Goal: Complete application form

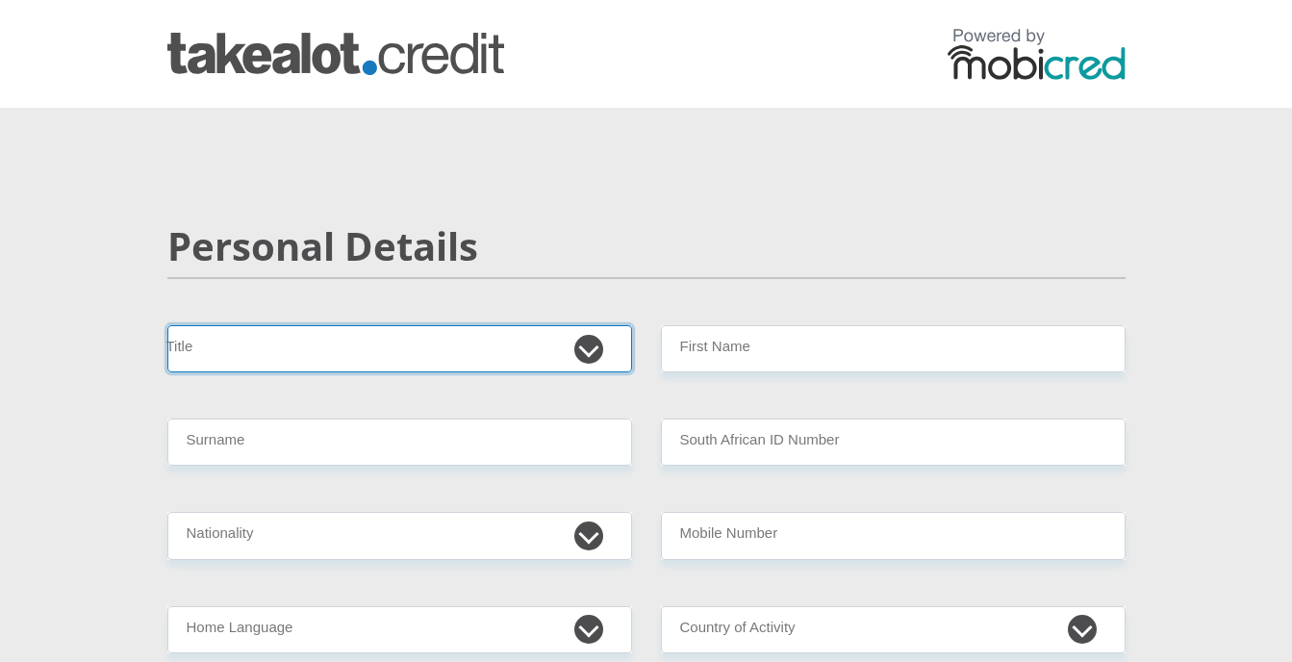
click at [590, 349] on select "Mr Ms Mrs Dr Other" at bounding box center [399, 348] width 464 height 47
select select "Mr"
click at [167, 325] on select "Mr Ms Mrs Dr Other" at bounding box center [399, 348] width 464 height 47
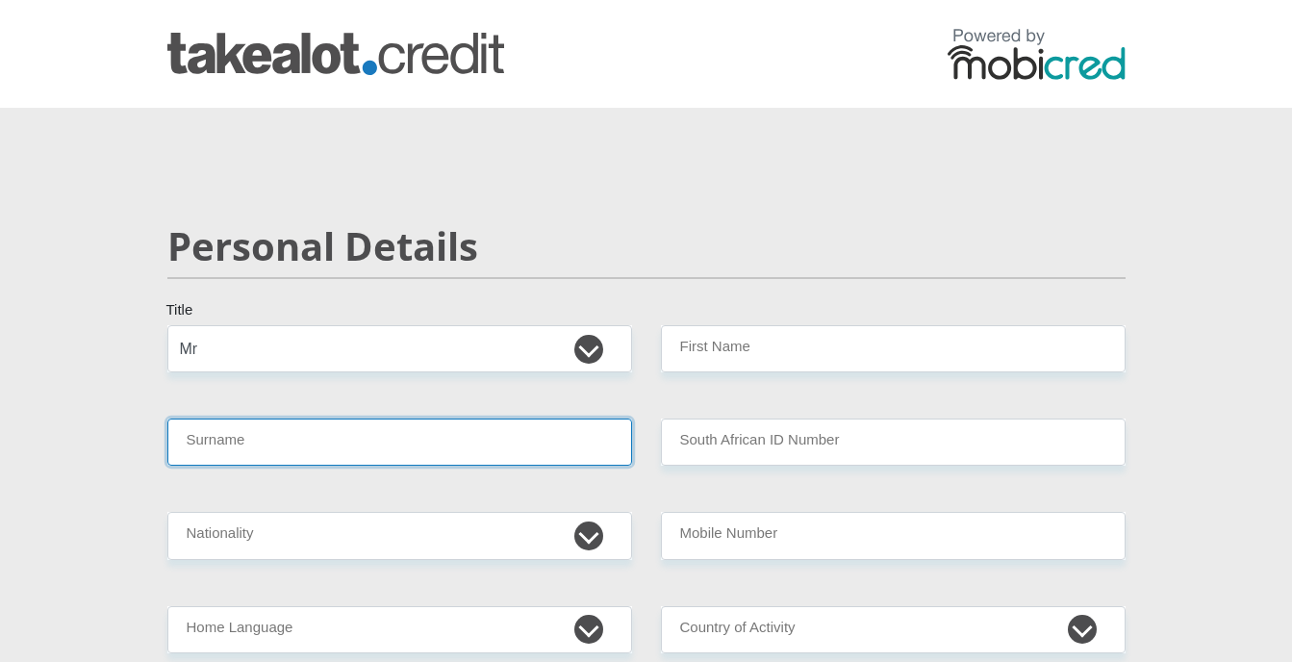
click at [236, 440] on input "Surname" at bounding box center [399, 441] width 464 height 47
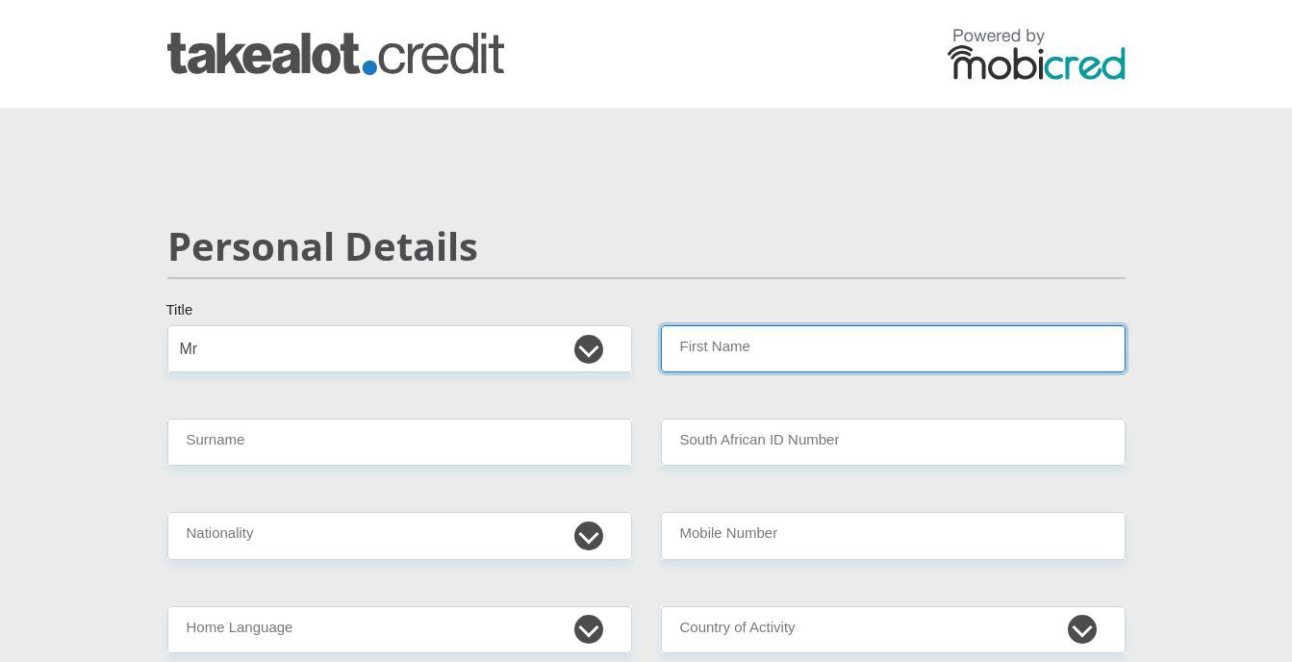
click at [740, 351] on input "First Name" at bounding box center [893, 348] width 464 height 47
type input "Jaco"
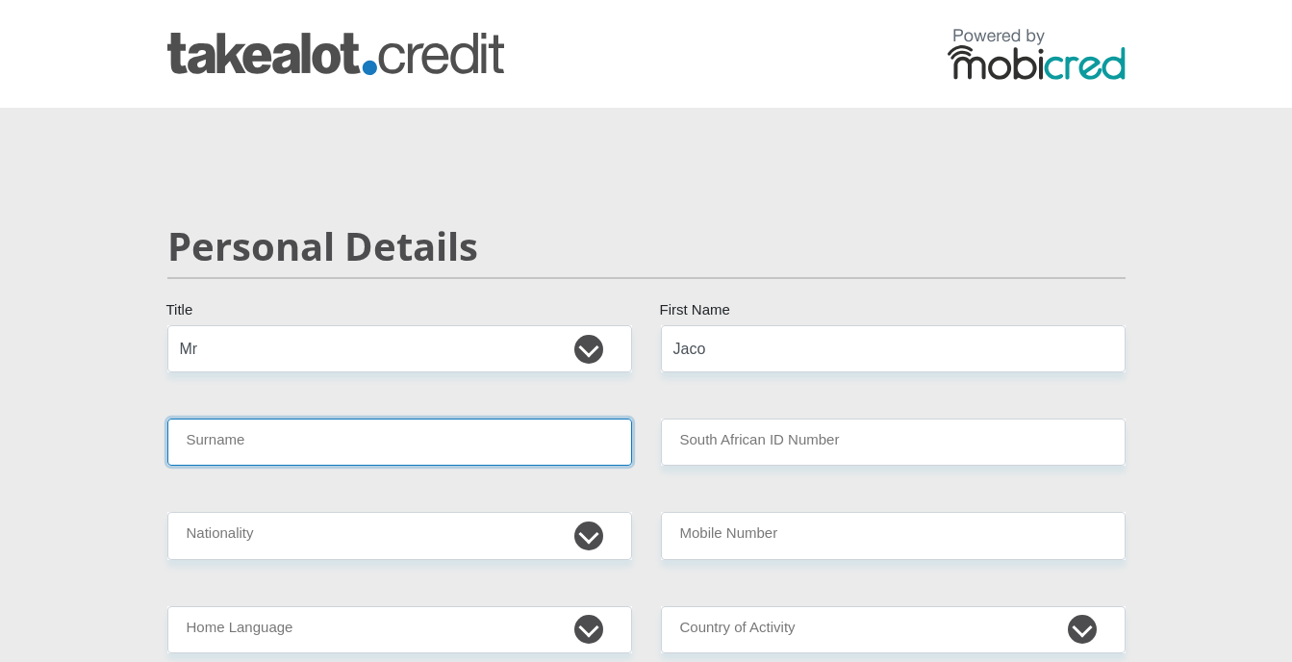
type input "Calitz"
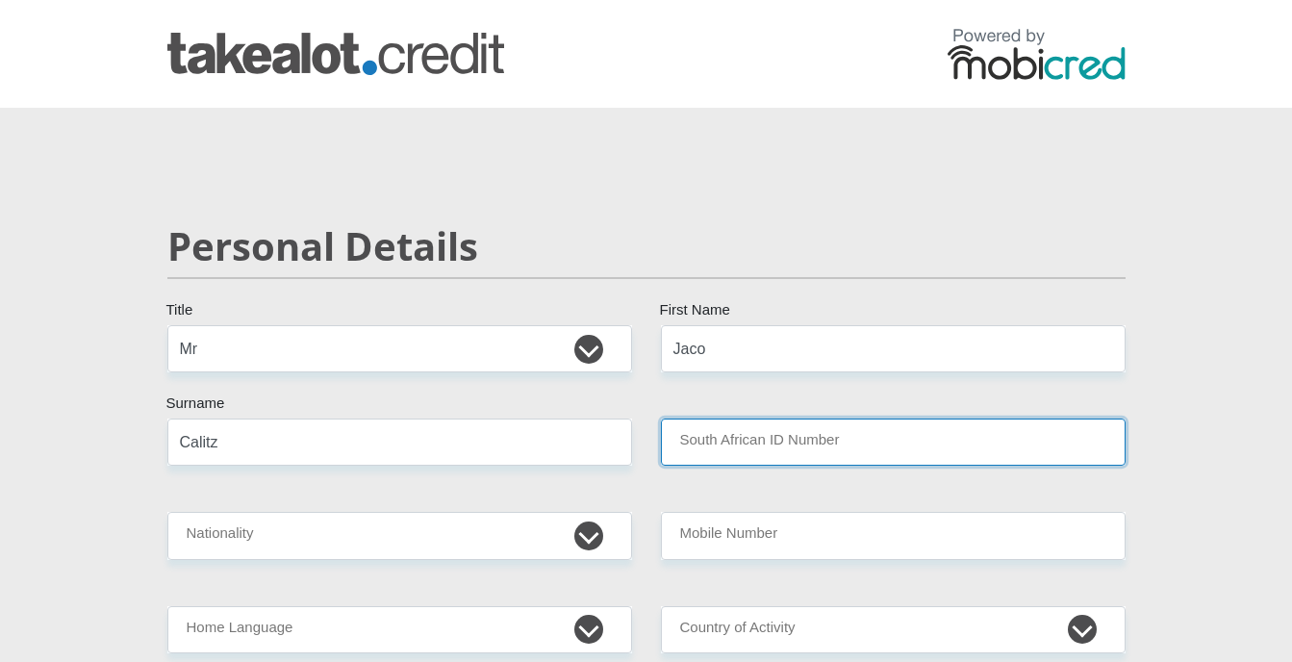
type input "Private"
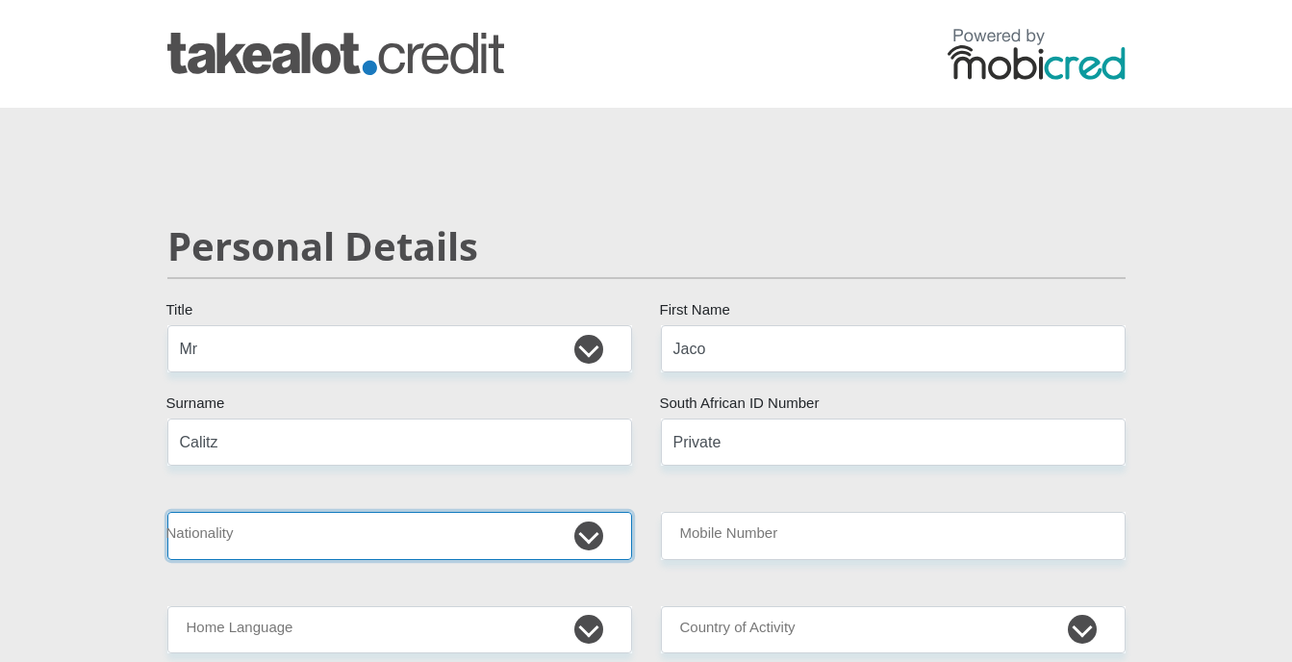
select select "ZAF"
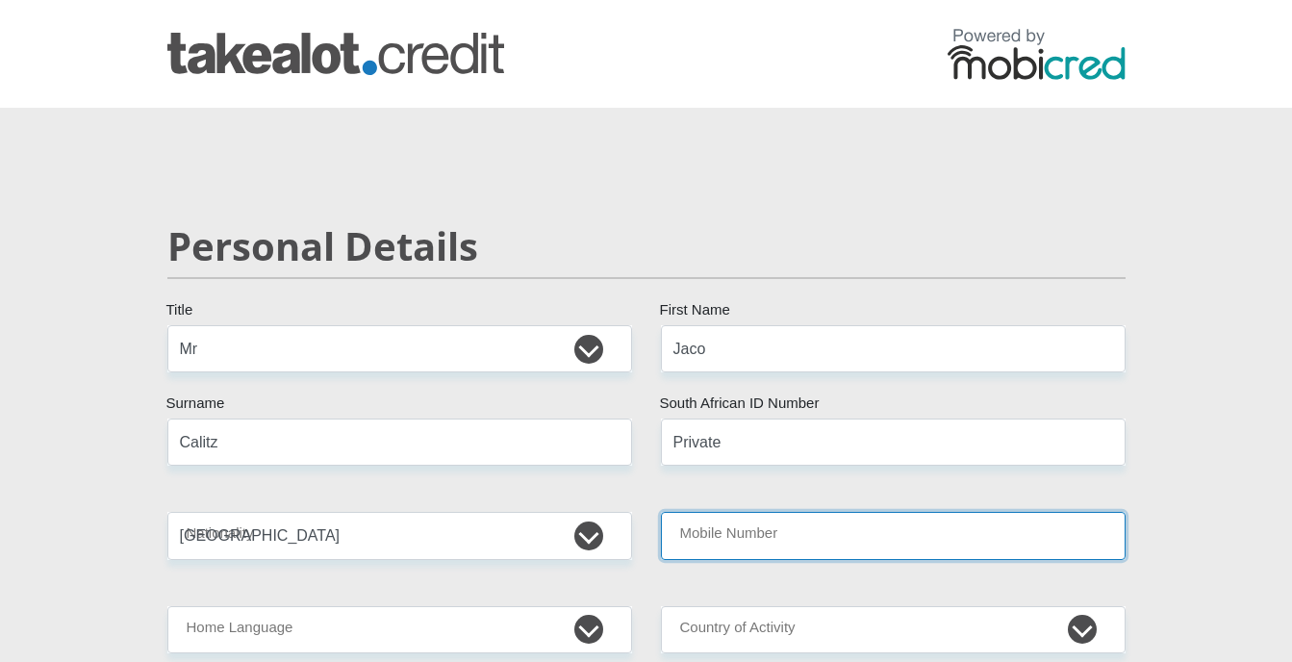
type input "0604237270"
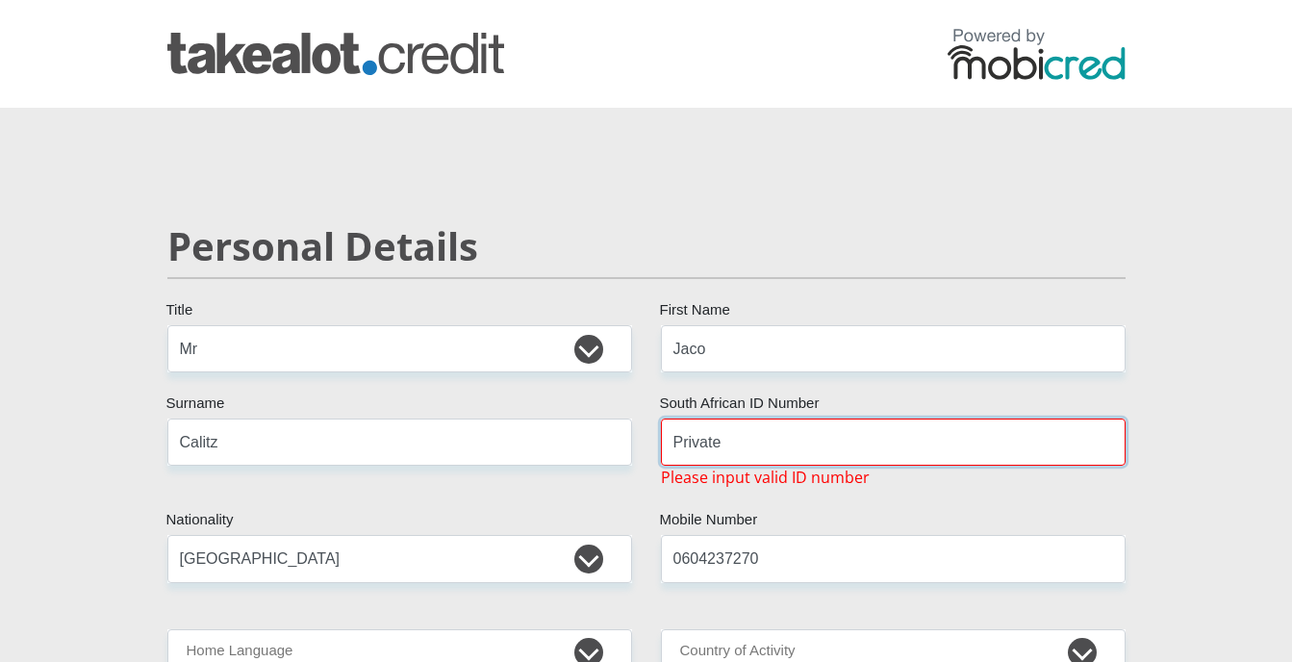
click at [693, 440] on input "Private" at bounding box center [893, 441] width 464 height 47
drag, startPoint x: 778, startPoint y: 447, endPoint x: 634, endPoint y: 439, distance: 144.5
type input "7412035028083"
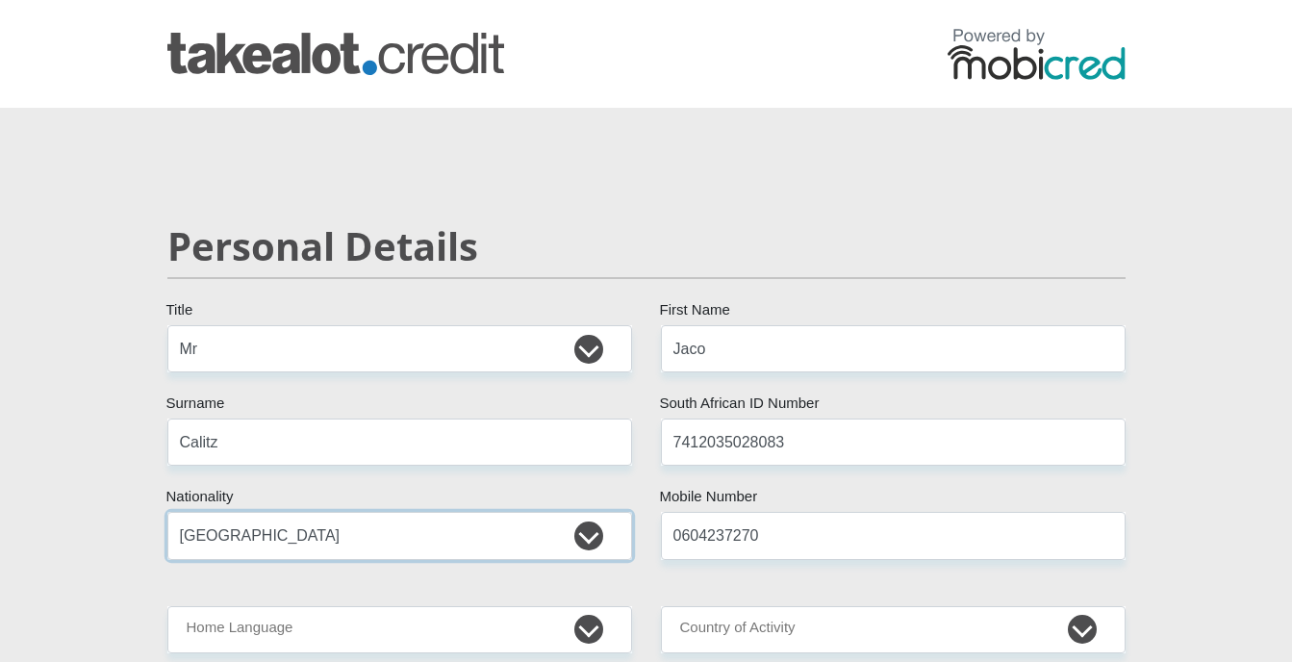
scroll to position [320, 0]
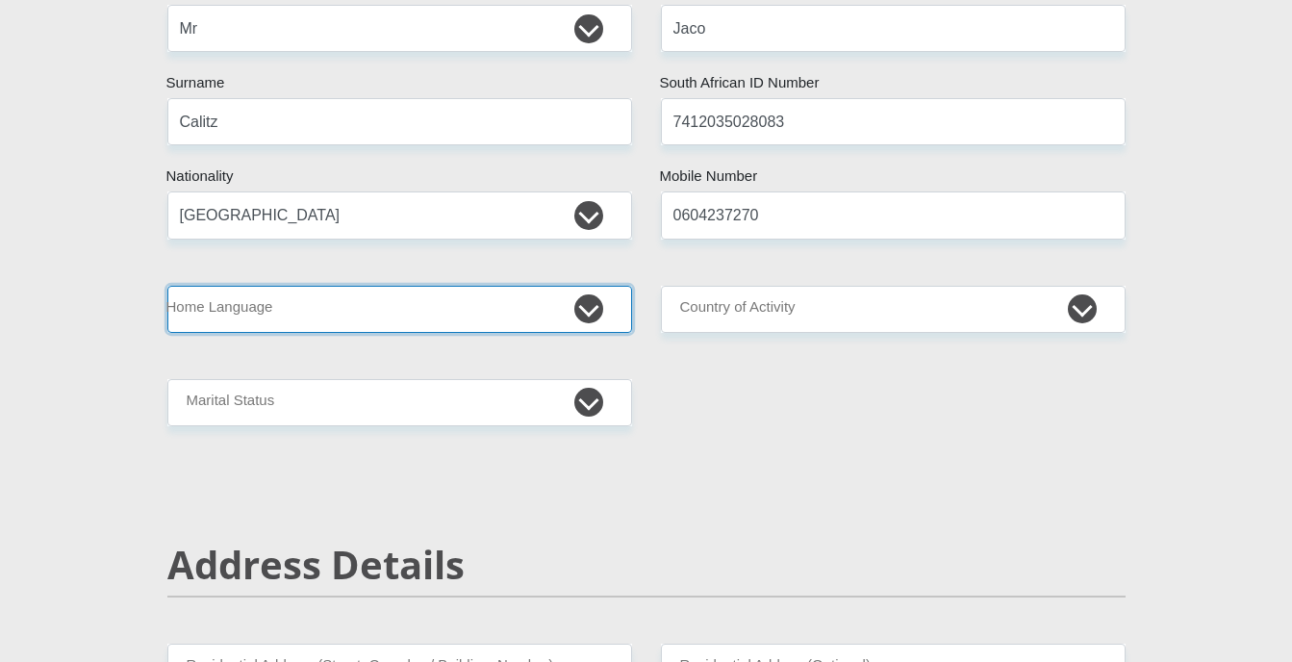
click at [590, 310] on select "Afrikaans English Sepedi South Ndebele Southern Sotho Swati Tsonga Tswana Venda…" at bounding box center [399, 309] width 464 height 47
select select "afr"
click at [167, 286] on select "Afrikaans English Sepedi South Ndebele Southern Sotho Swati Tsonga Tswana Venda…" at bounding box center [399, 309] width 464 height 47
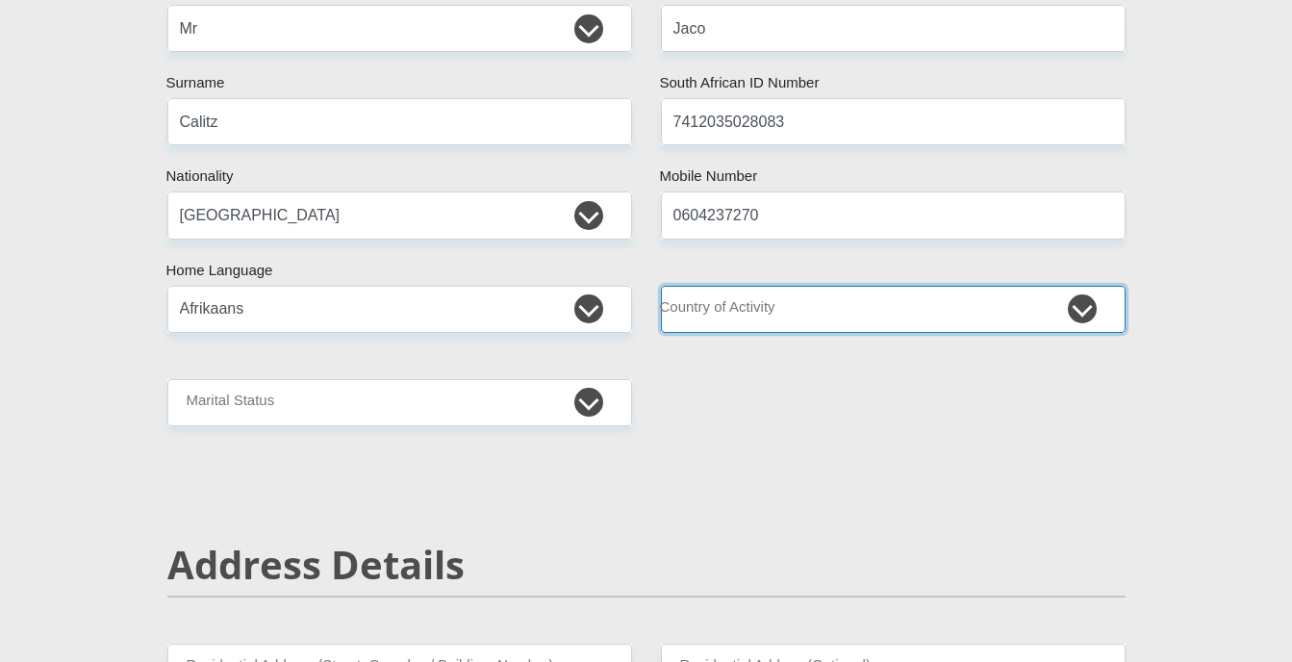
click at [798, 314] on select "South Africa Afghanistan Aland Islands Albania Algeria America Samoa American V…" at bounding box center [893, 309] width 464 height 47
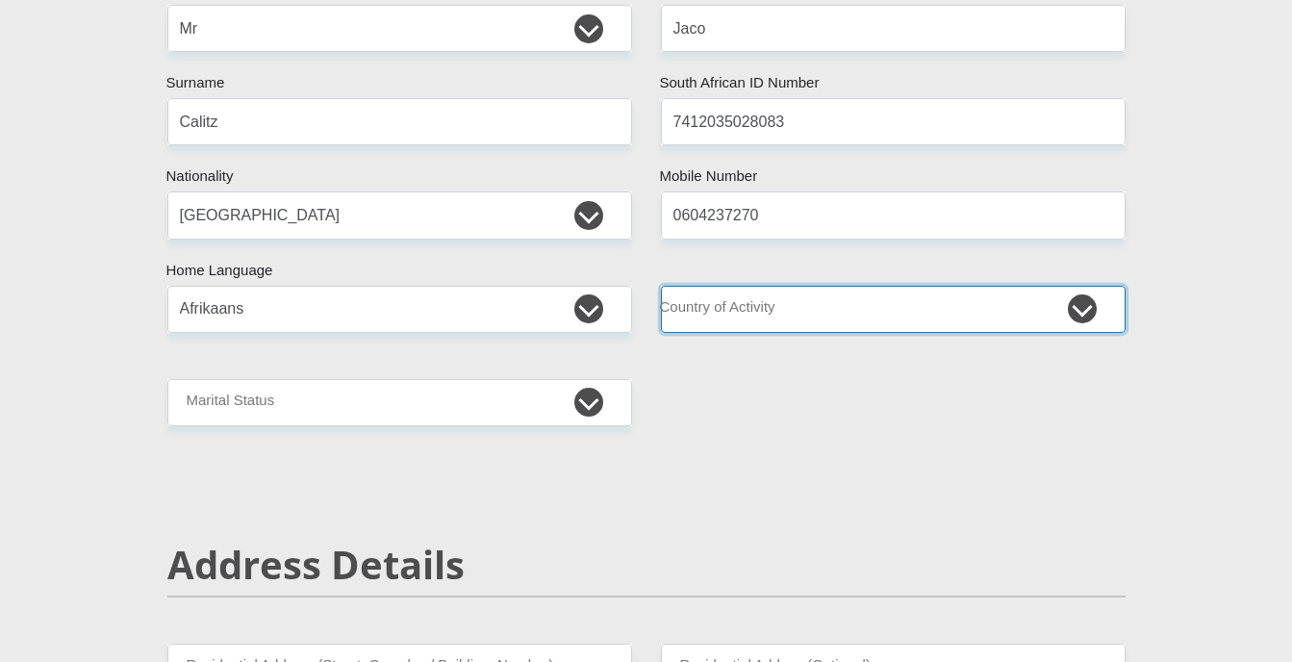
click at [1087, 310] on select "South Africa Afghanistan Aland Islands Albania Algeria America Samoa American V…" at bounding box center [893, 309] width 464 height 47
select select "ZAF"
click at [661, 286] on select "South Africa Afghanistan Aland Islands Albania Algeria America Samoa American V…" at bounding box center [893, 309] width 464 height 47
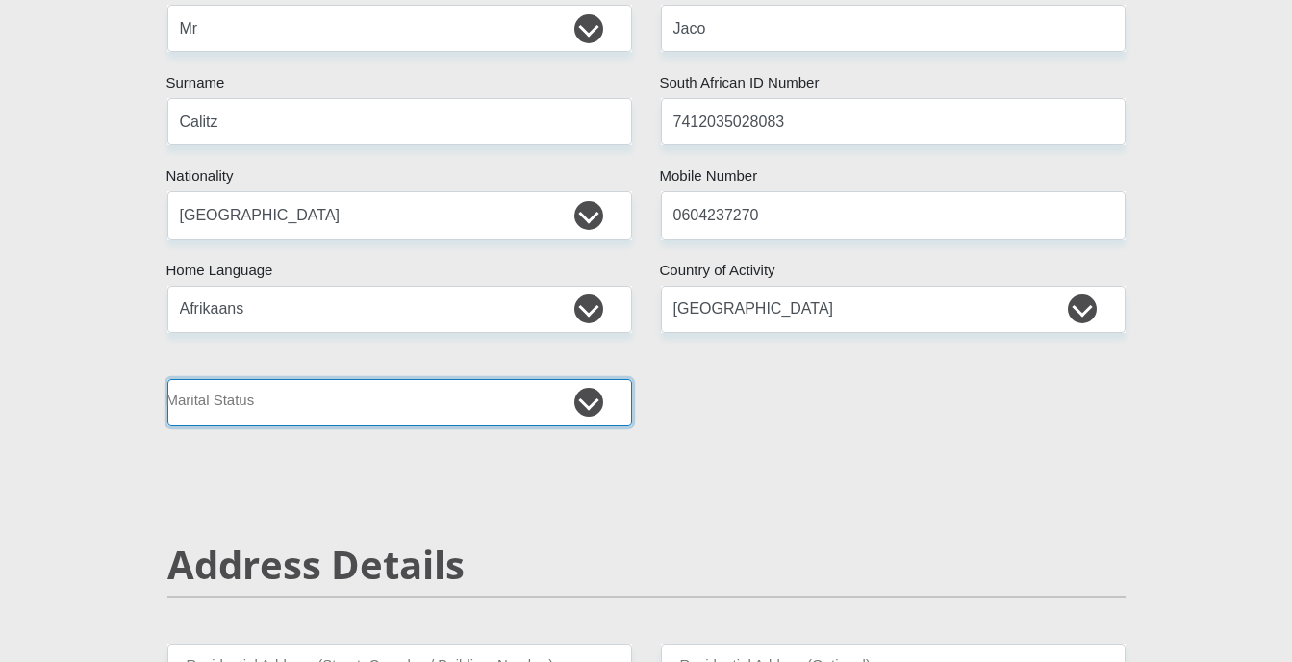
click at [363, 411] on select "Married ANC Single Divorced Widowed Married COP or Customary Law" at bounding box center [399, 402] width 464 height 47
select select "1"
click at [167, 379] on select "Married ANC Single Divorced Widowed Married COP or Customary Law" at bounding box center [399, 402] width 464 height 47
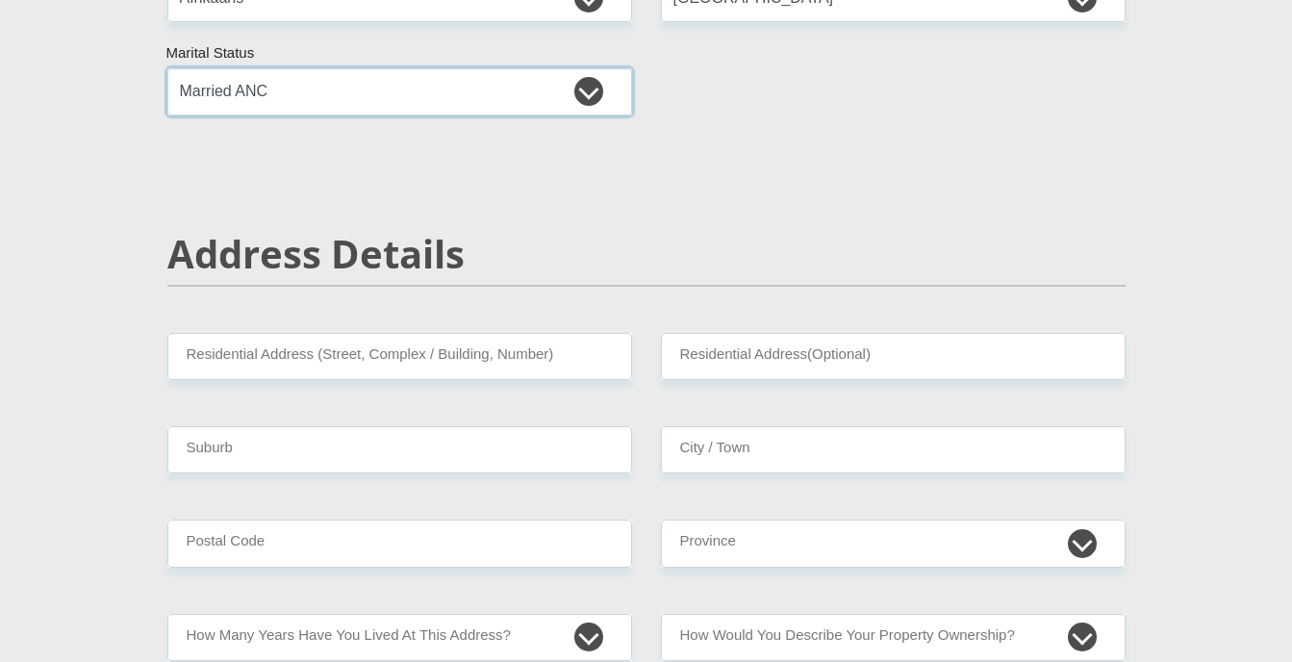
scroll to position [641, 0]
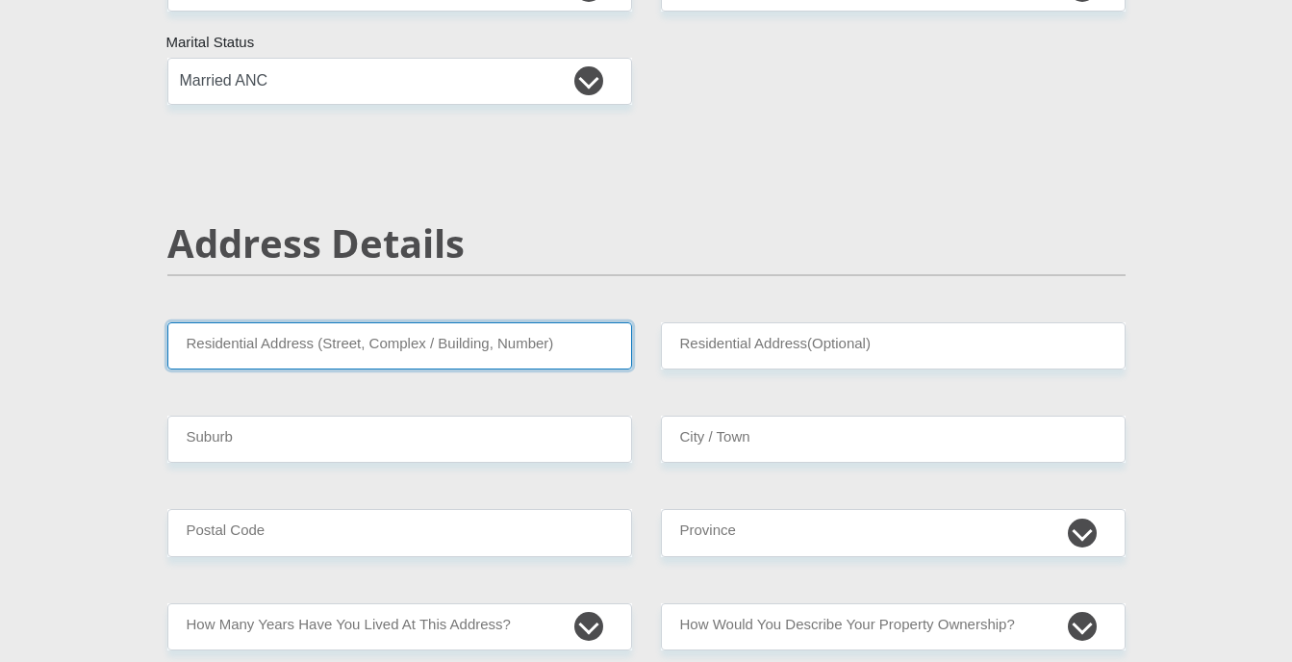
click at [323, 349] on input "Residential Address (Street, Complex / Building, Number)" at bounding box center [399, 345] width 464 height 47
type input "FARM LABELLA ESPERANCE 61"
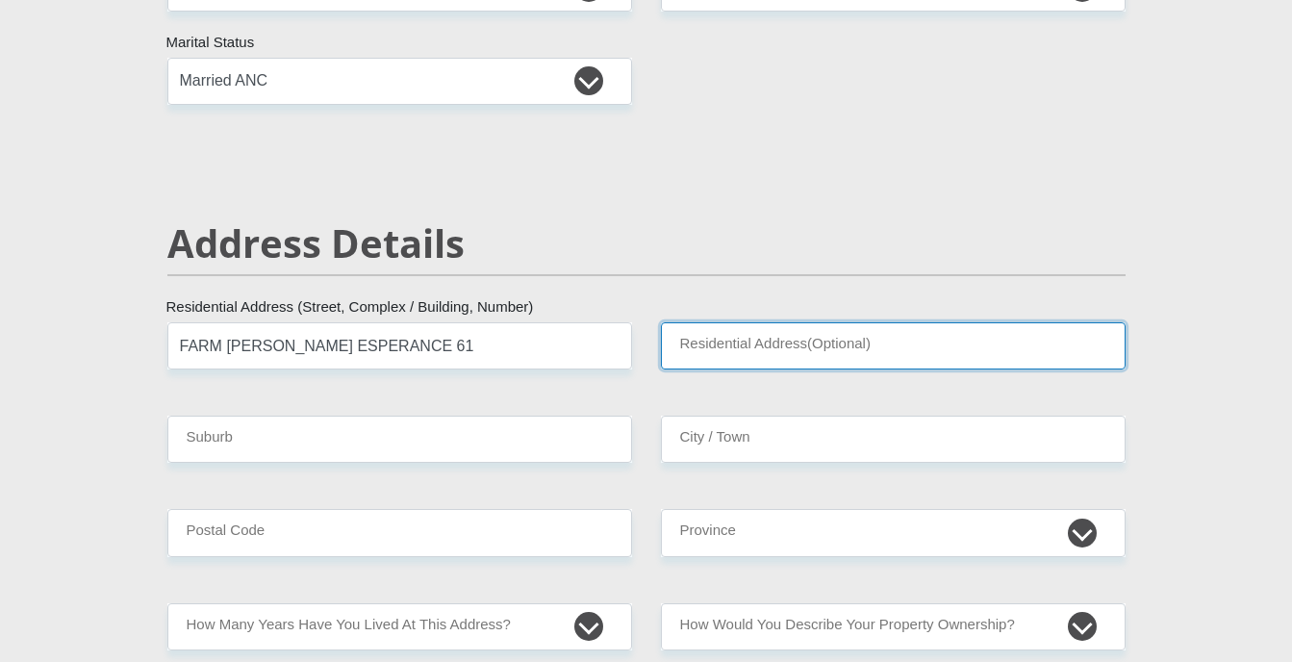
type input "PIET RETIEF"
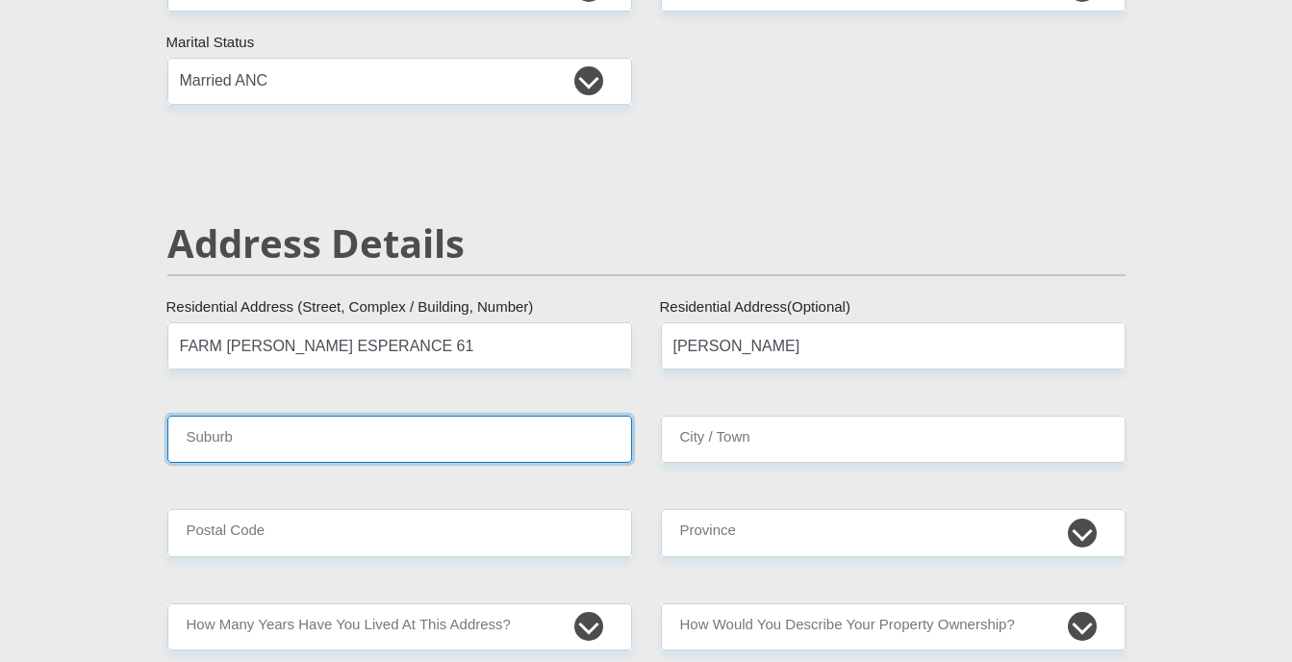
type input "PIET RETIEF"
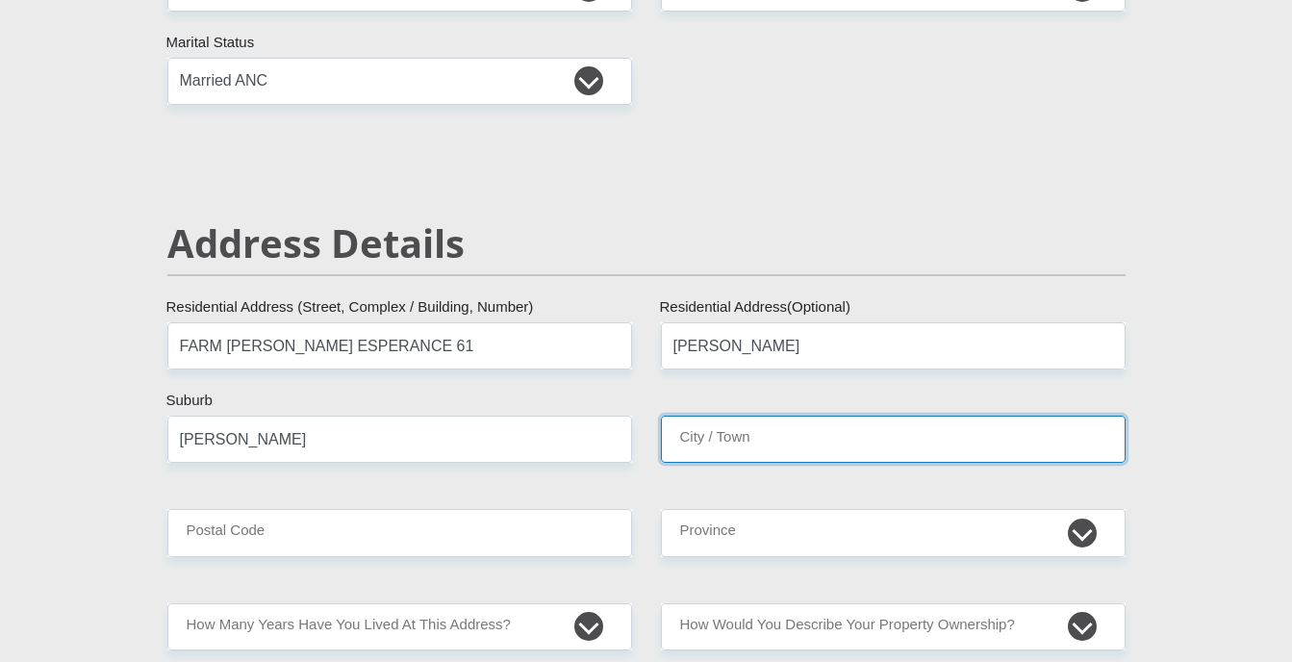
type input "PIET RETIEF"
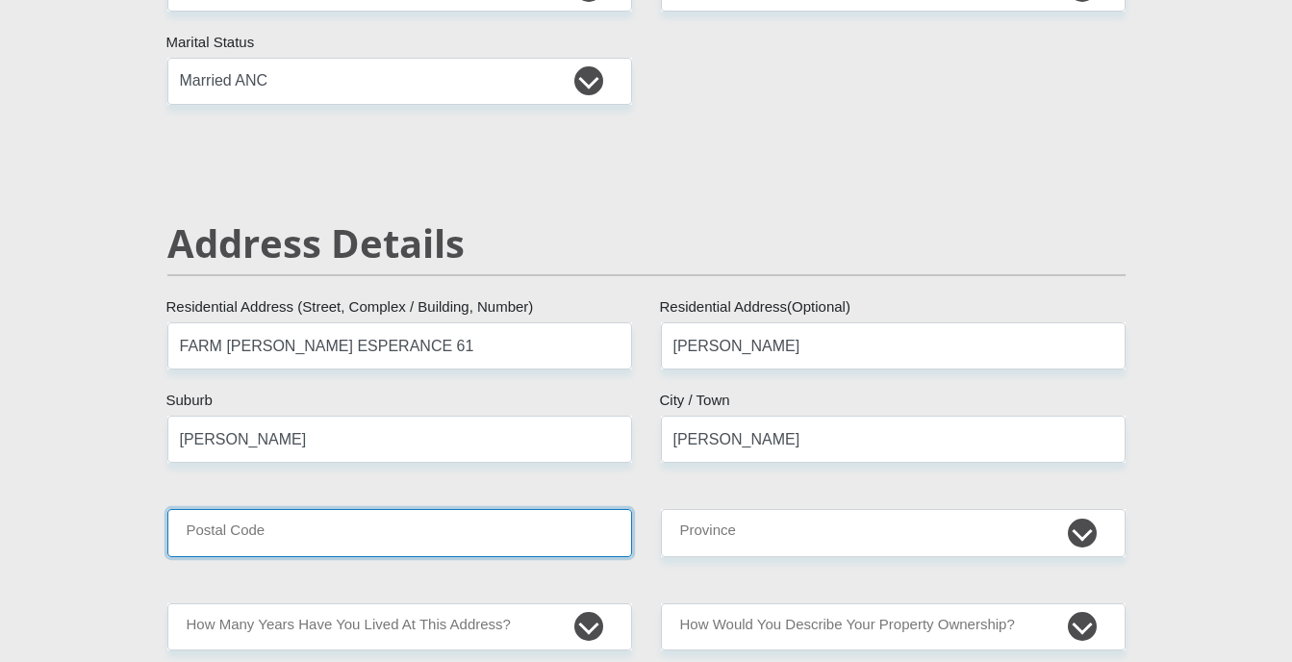
type input "4184"
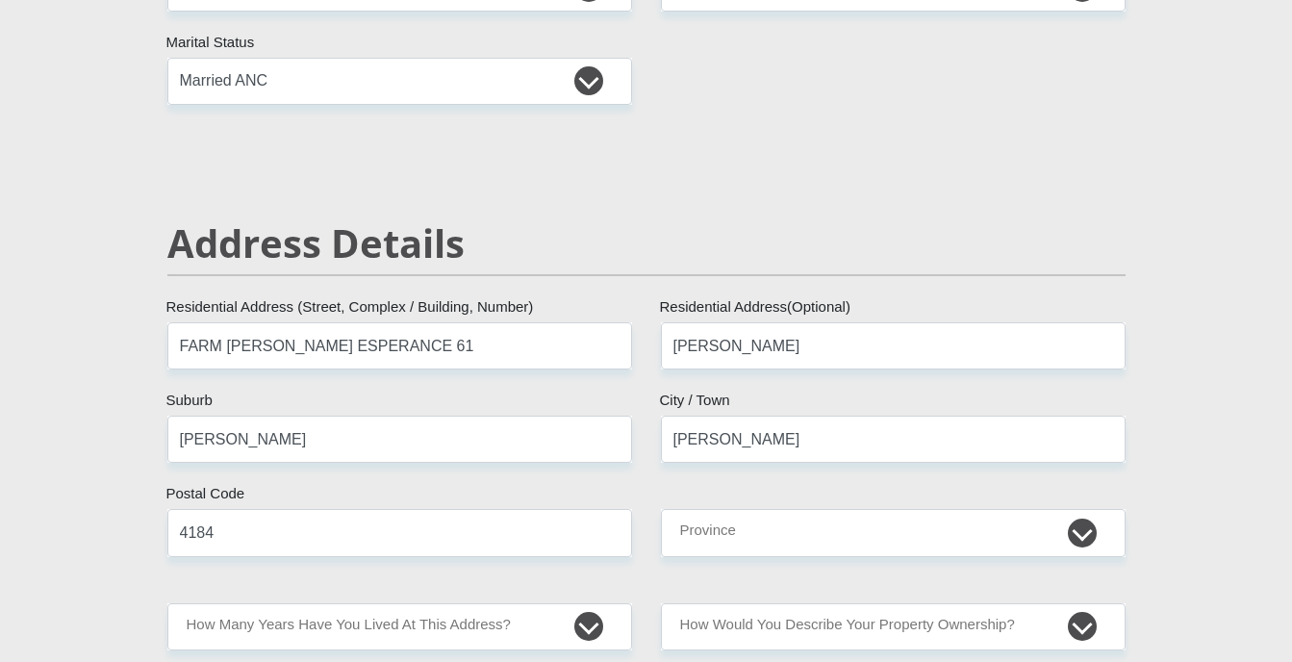
type input "jclitz@gmail.com"
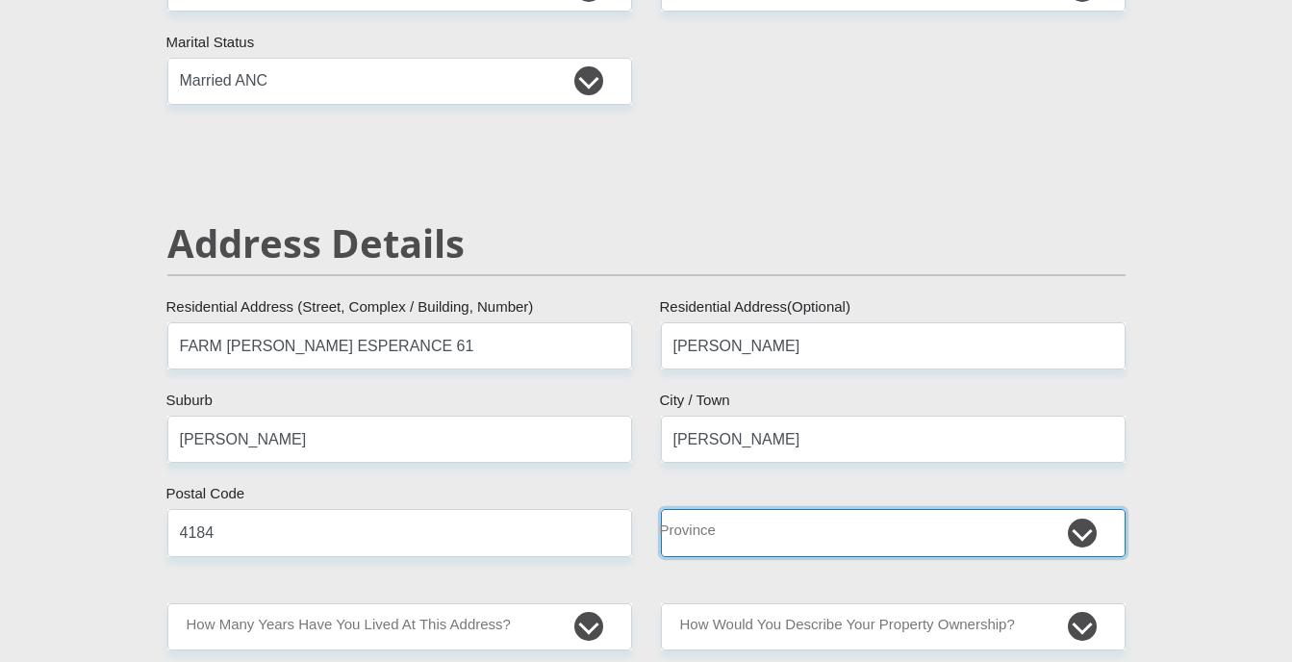
click at [840, 544] on select "Eastern Cape Free State Gauteng KwaZulu-Natal Limpopo Mpumalanga Northern Cape …" at bounding box center [893, 532] width 464 height 47
select select "Mpumalanga"
click at [661, 509] on select "Eastern Cape Free State Gauteng KwaZulu-Natal Limpopo Mpumalanga Northern Cape …" at bounding box center [893, 532] width 464 height 47
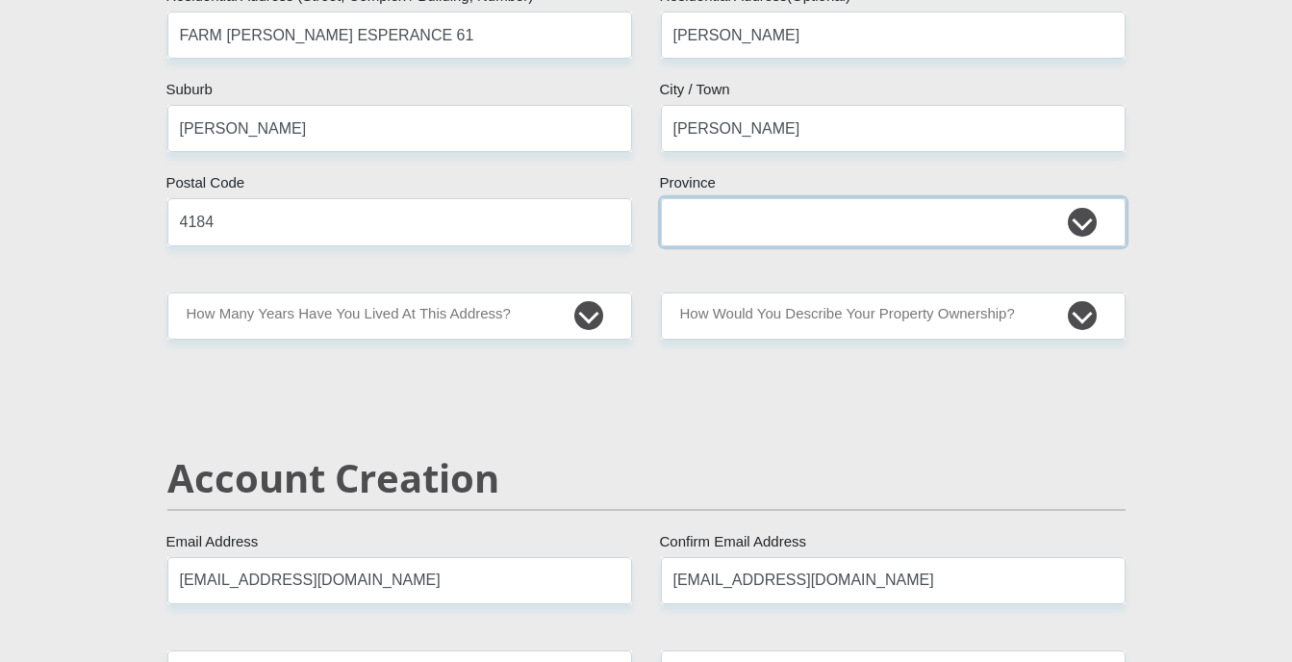
scroll to position [962, 0]
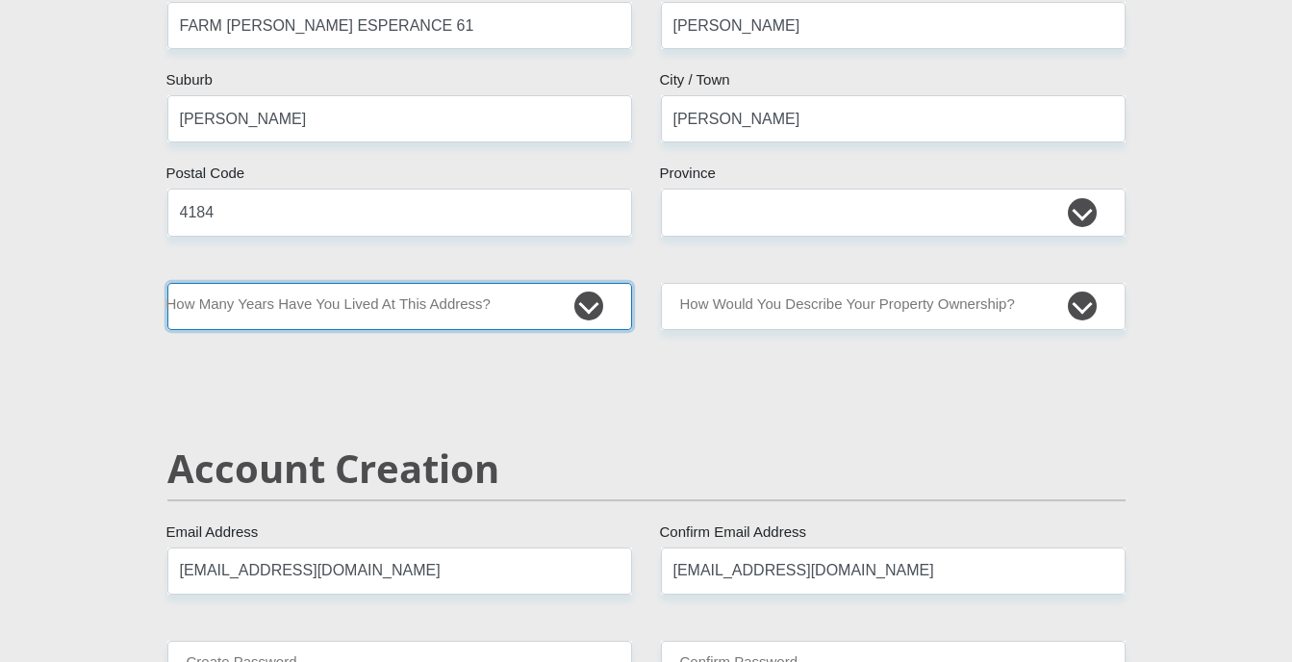
click at [595, 305] on select "less than 1 year 1-3 years 3-5 years 5+ years" at bounding box center [399, 306] width 464 height 47
select select "4"
click at [167, 283] on select "less than 1 year 1-3 years 3-5 years 5+ years" at bounding box center [399, 306] width 464 height 47
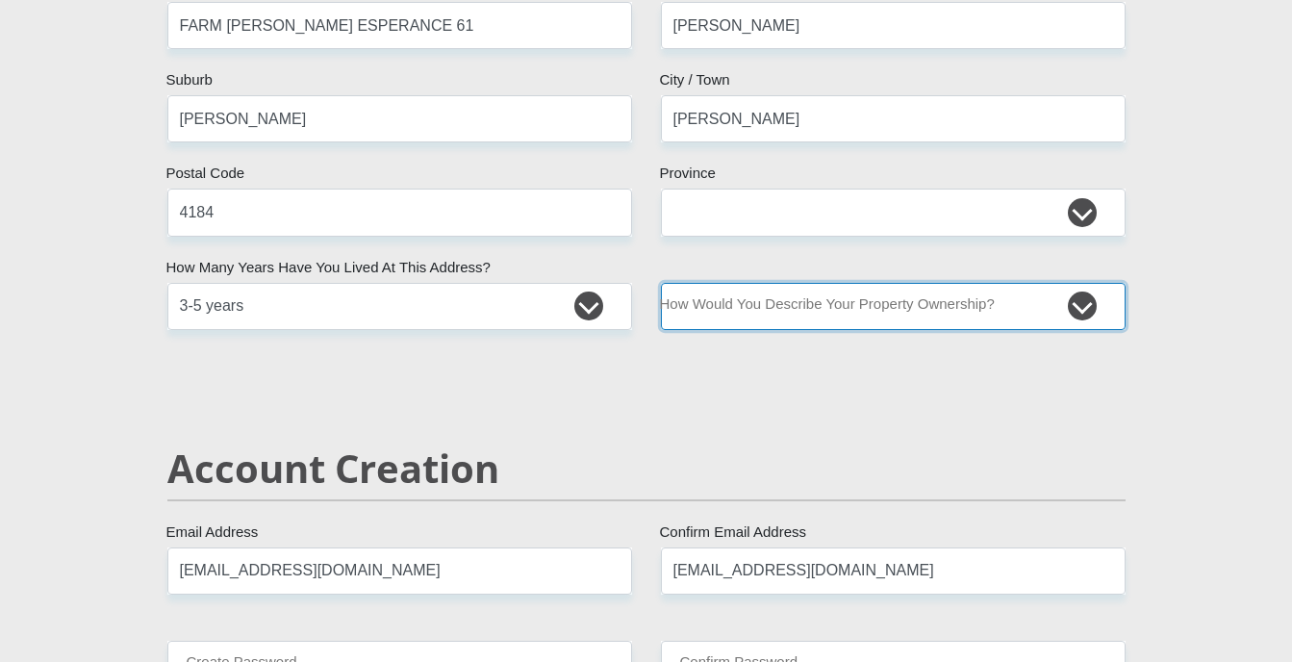
click at [1073, 309] on select "Owned Rented Family Owned Company Dwelling" at bounding box center [893, 306] width 464 height 47
select select "parents"
click at [661, 283] on select "Owned Rented Family Owned Company Dwelling" at bounding box center [893, 306] width 464 height 47
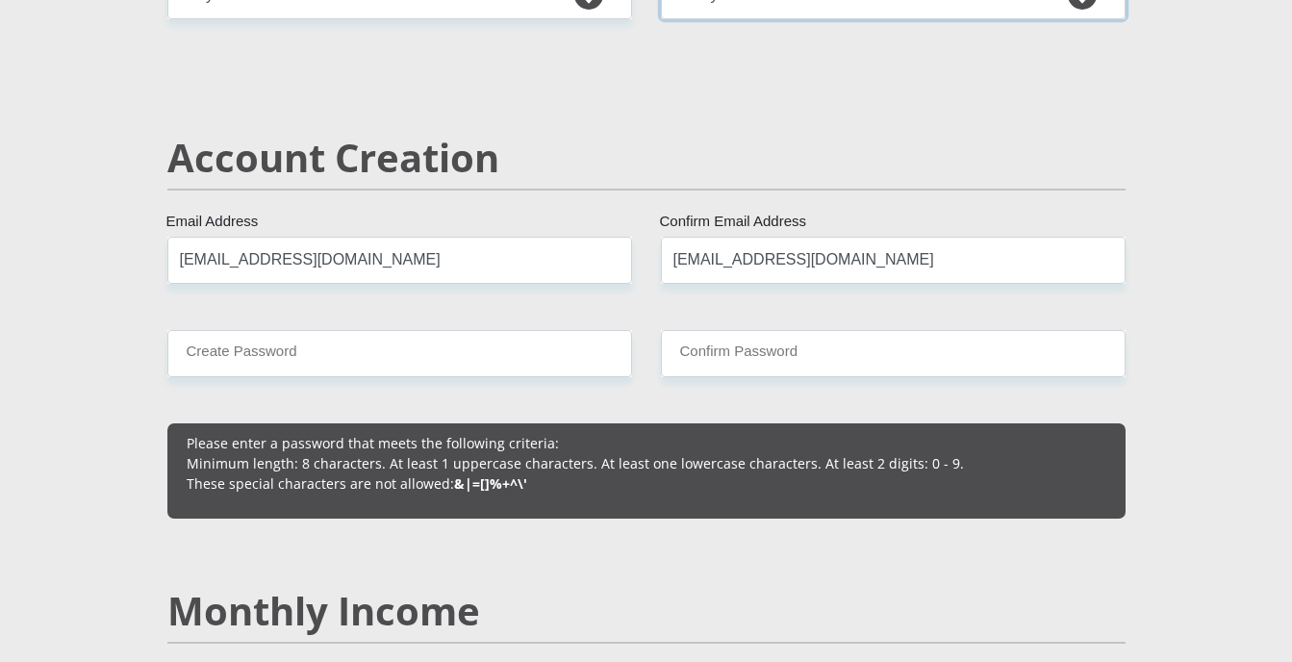
scroll to position [1282, 0]
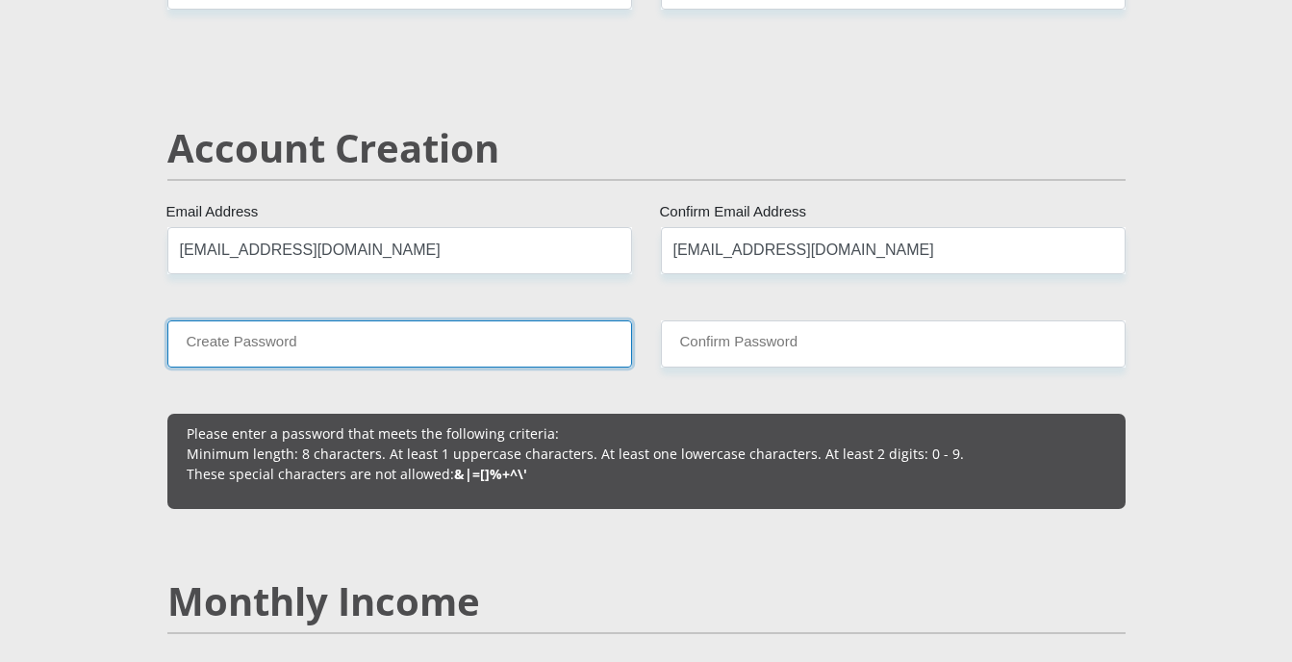
click at [226, 347] on input "Create Password" at bounding box center [399, 343] width 464 height 47
type input "Jaccal1jac@741203"
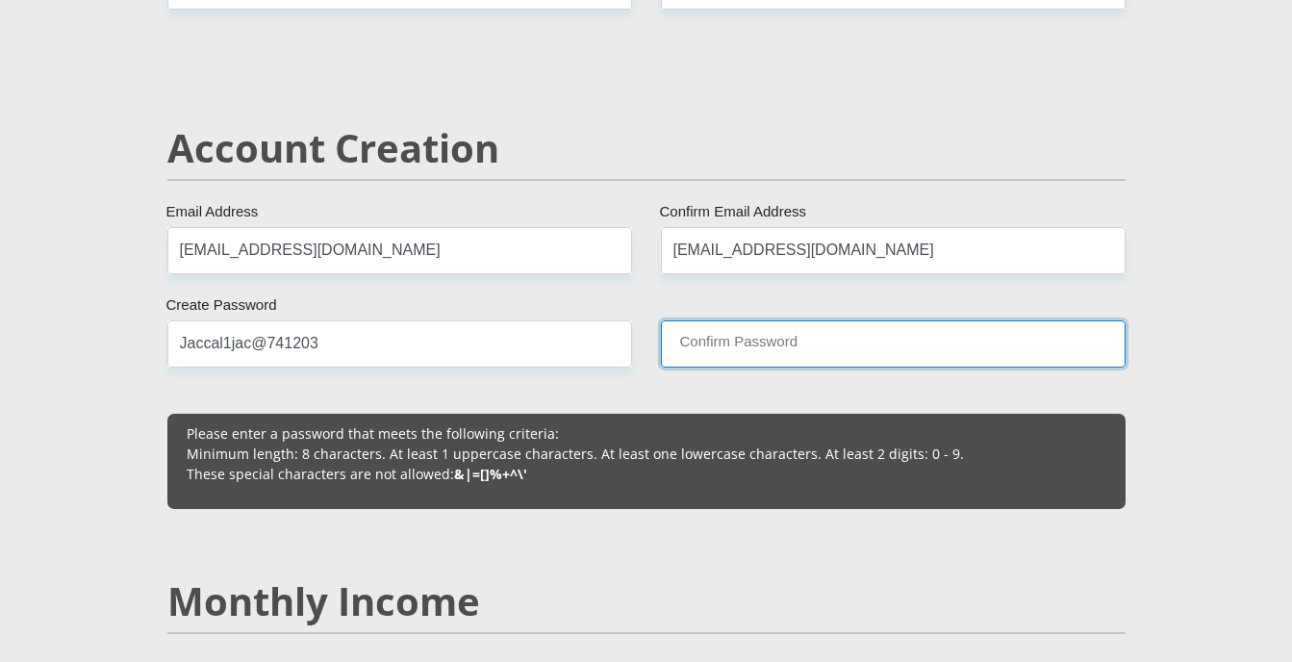
click at [796, 346] on input "Confirm Password" at bounding box center [893, 343] width 464 height 47
type input "Jaccal1jac@741203"
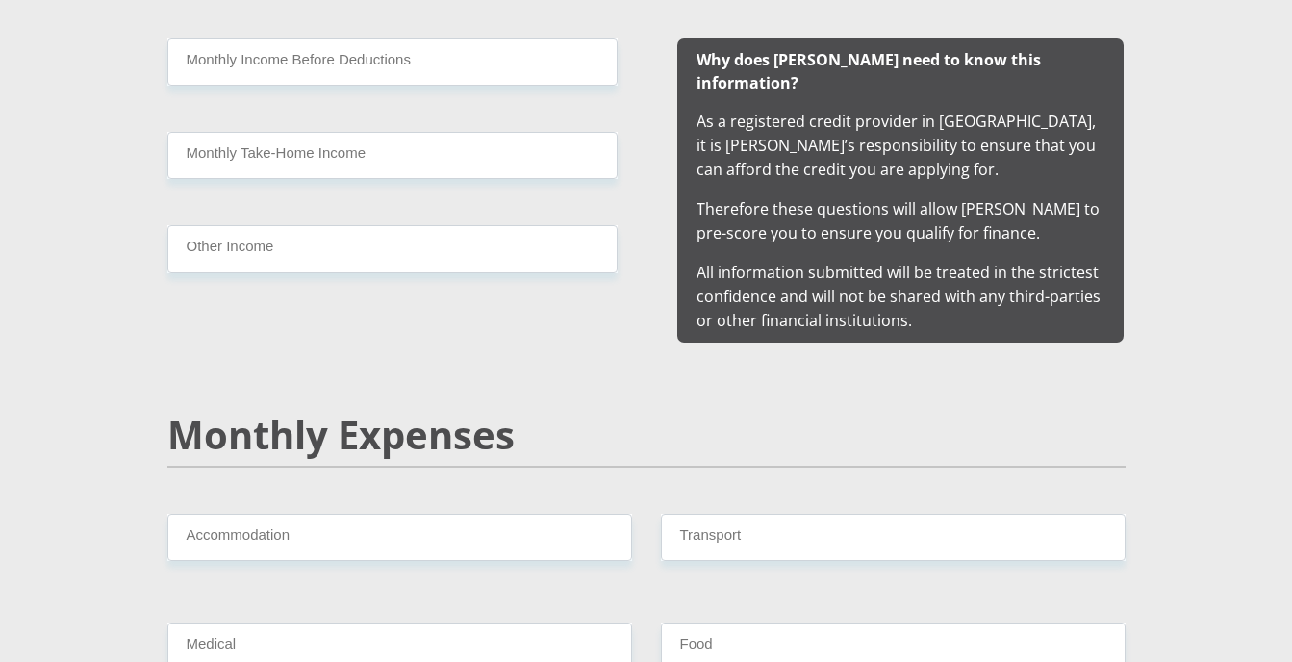
scroll to position [1603, 0]
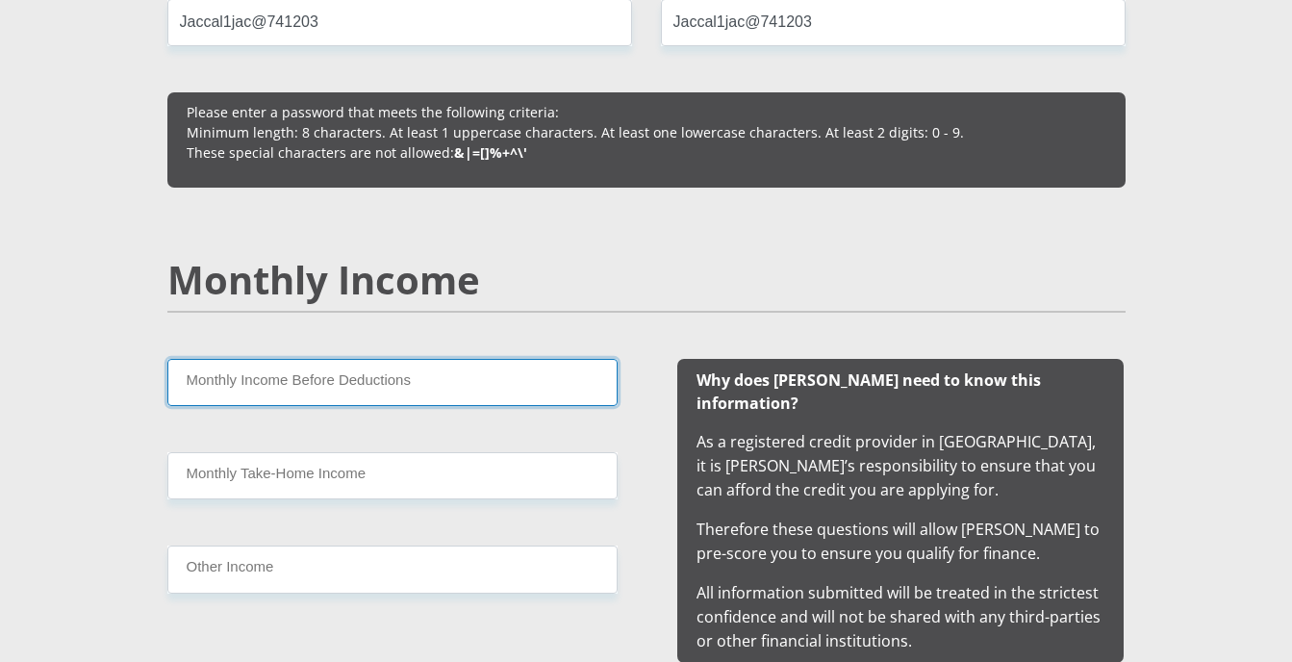
click at [529, 385] on input "Monthly Income Before Deductions" at bounding box center [392, 382] width 450 height 47
click at [384, 386] on input "Monthly Income Before Deductions" at bounding box center [392, 382] width 450 height 47
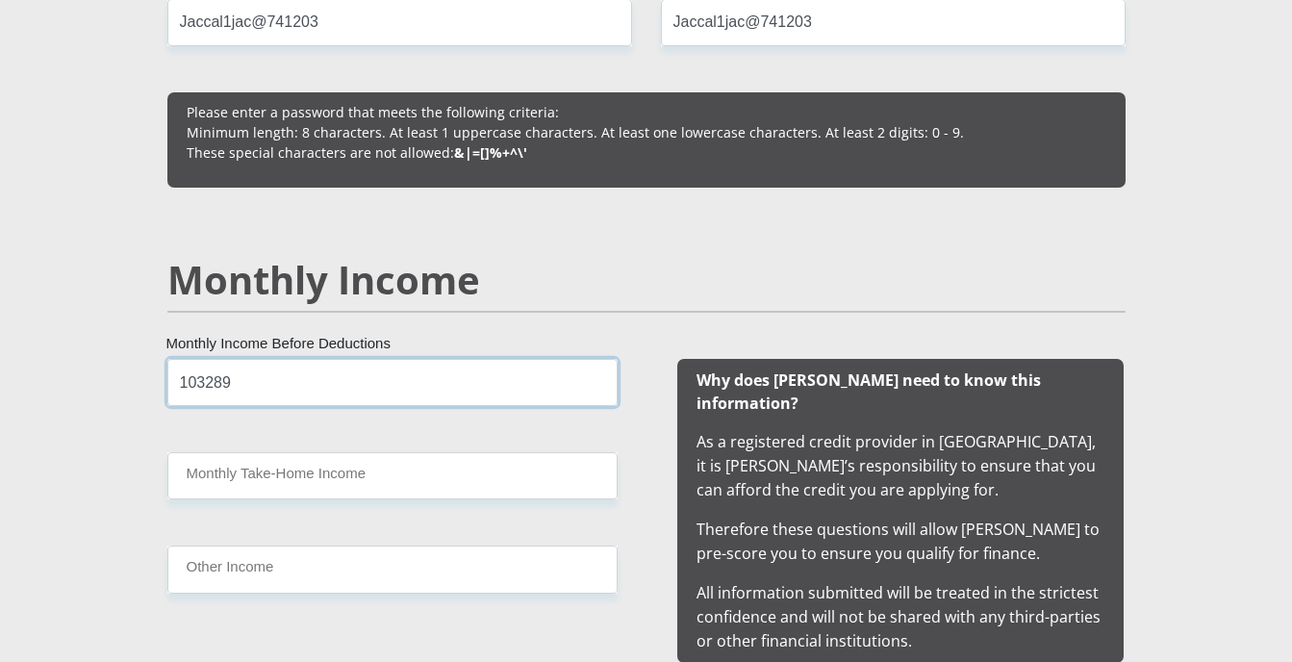
type input "103289"
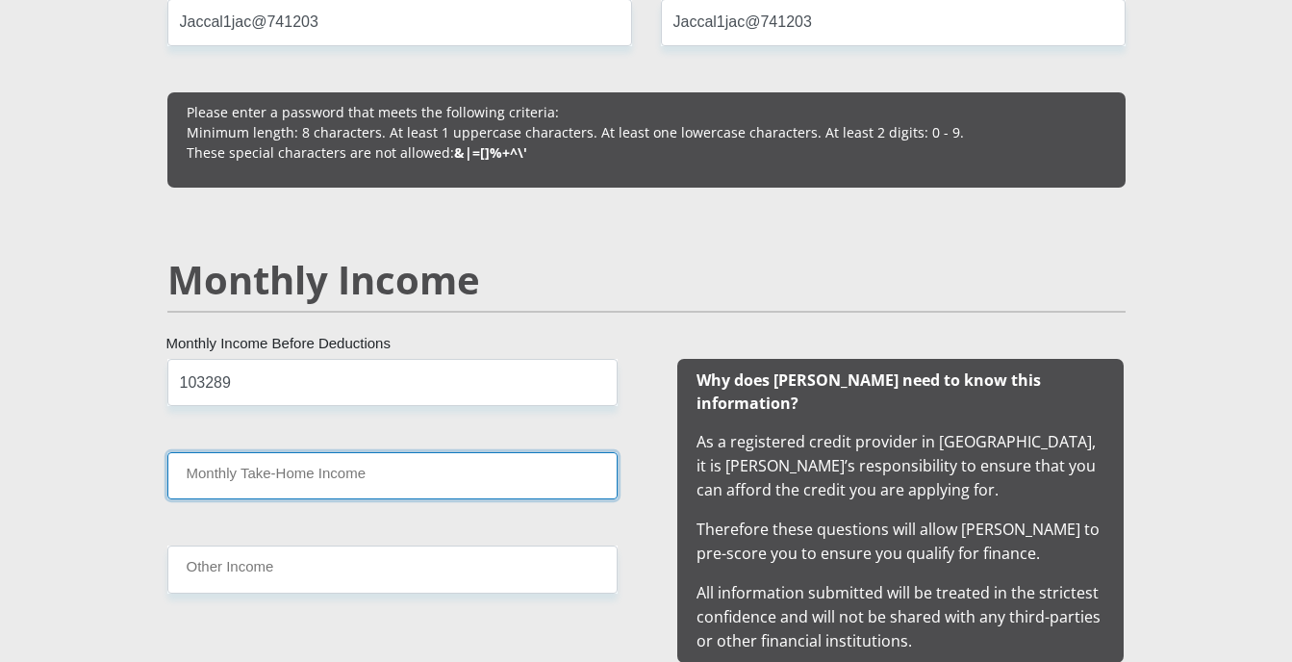
click at [361, 477] on input "Monthly Take-Home Income" at bounding box center [392, 475] width 450 height 47
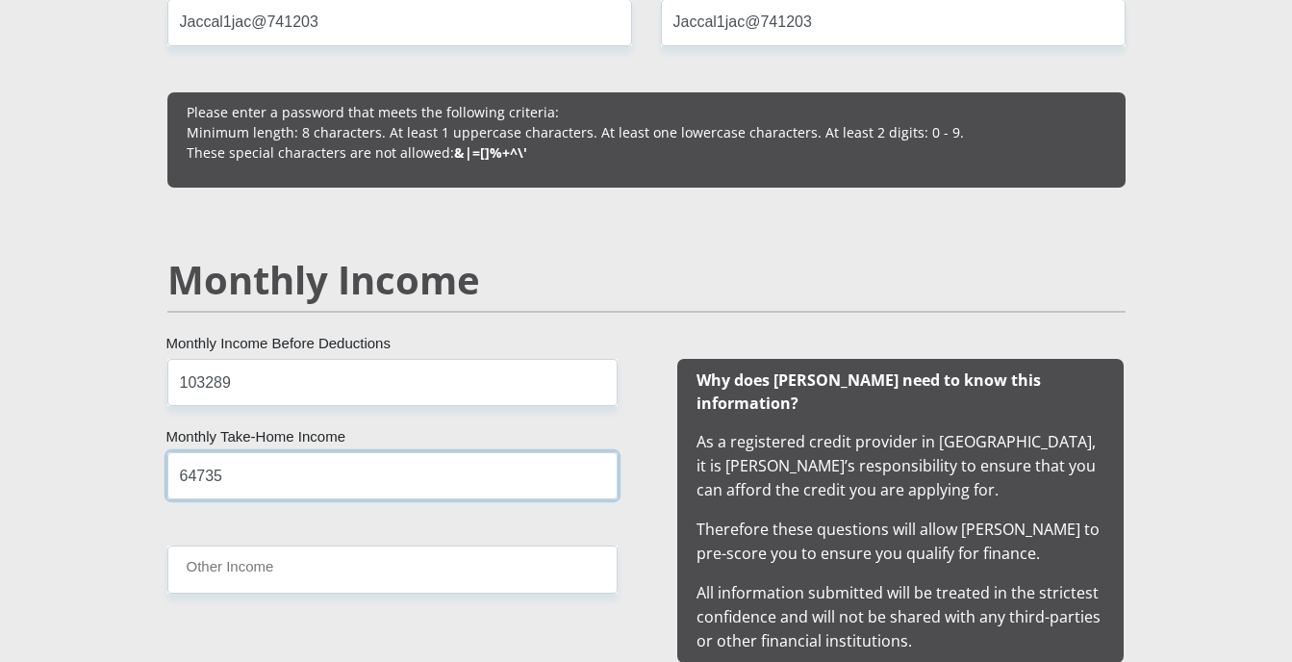
type input "64735"
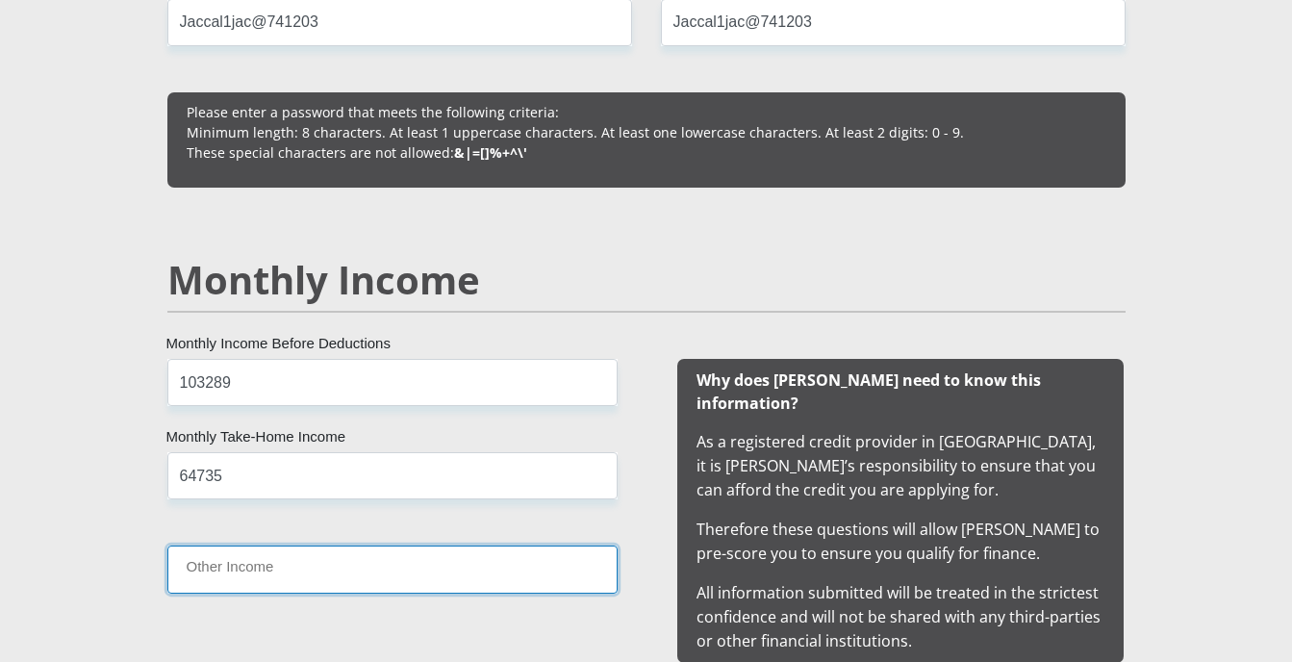
click at [268, 566] on input "Other Income" at bounding box center [392, 568] width 450 height 47
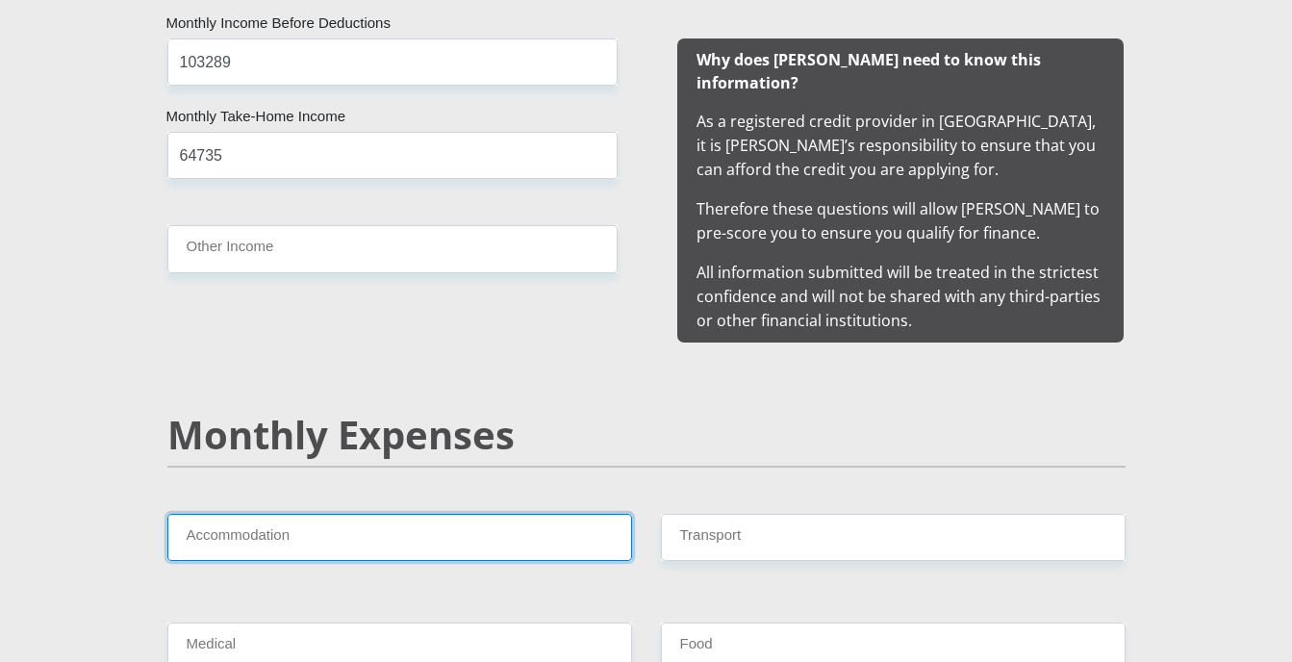
click at [202, 514] on input "Accommodation" at bounding box center [399, 537] width 464 height 47
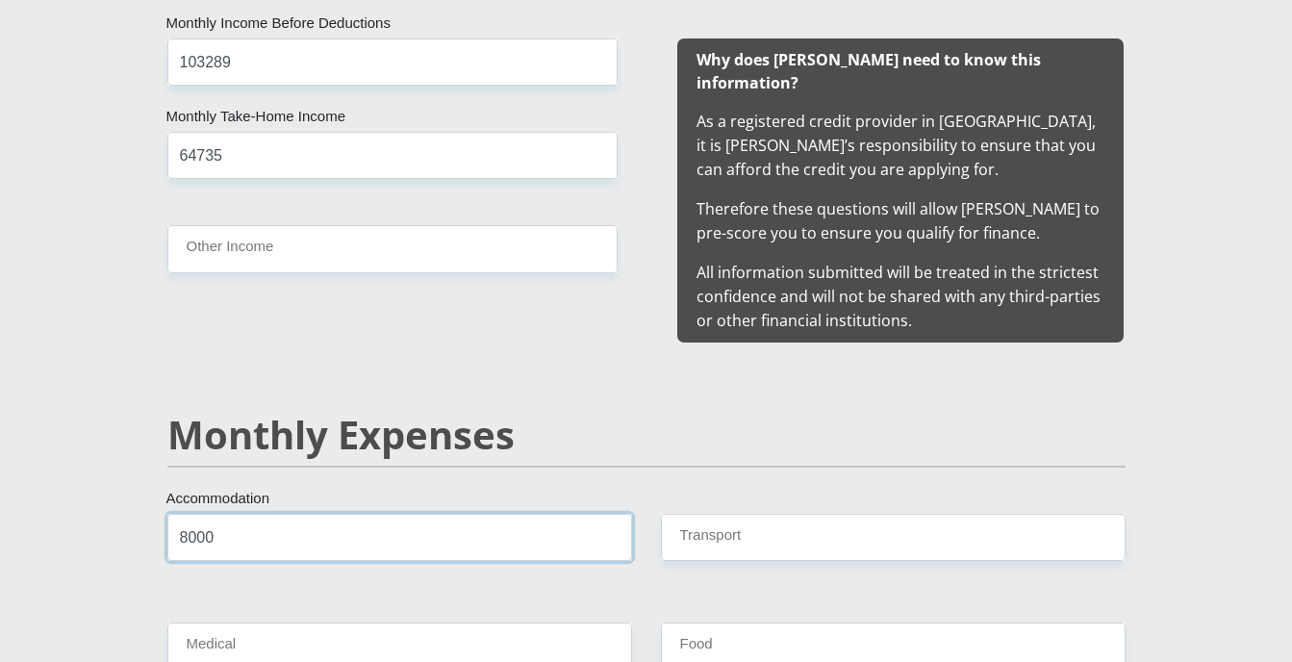
type input "8000"
type input "5"
type input "7000"
type input "12000"
type input "5000"
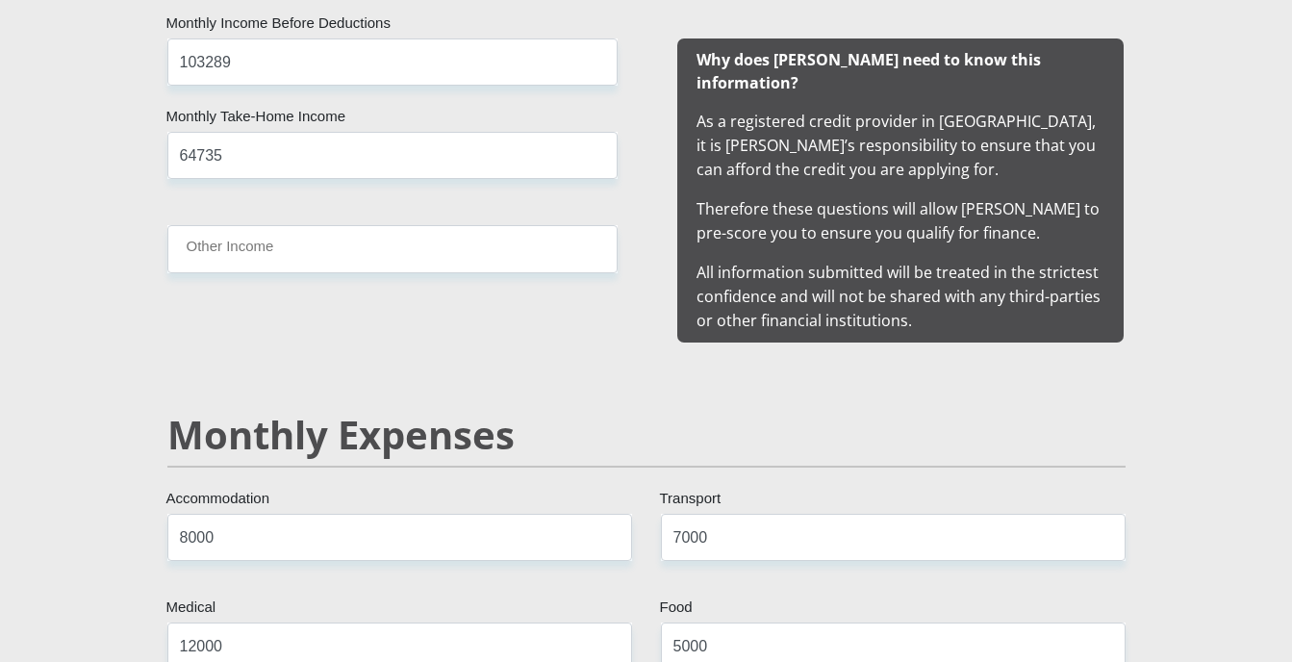
scroll to position [2324, 0]
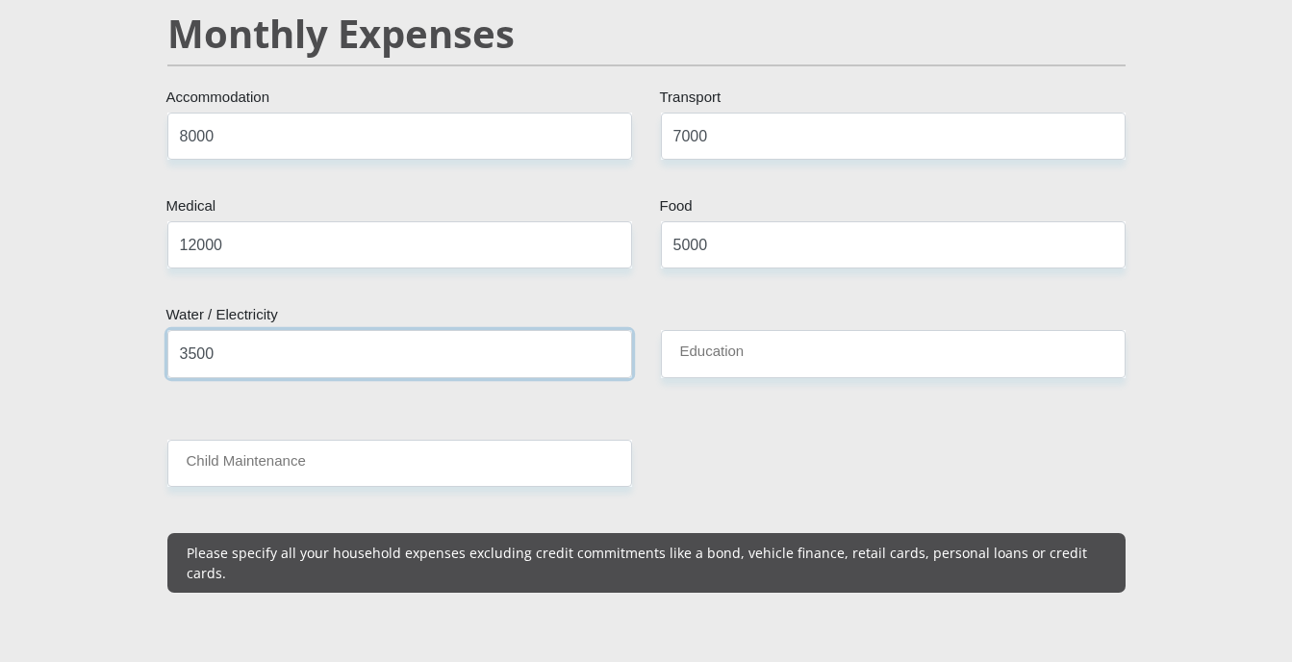
type input "3500"
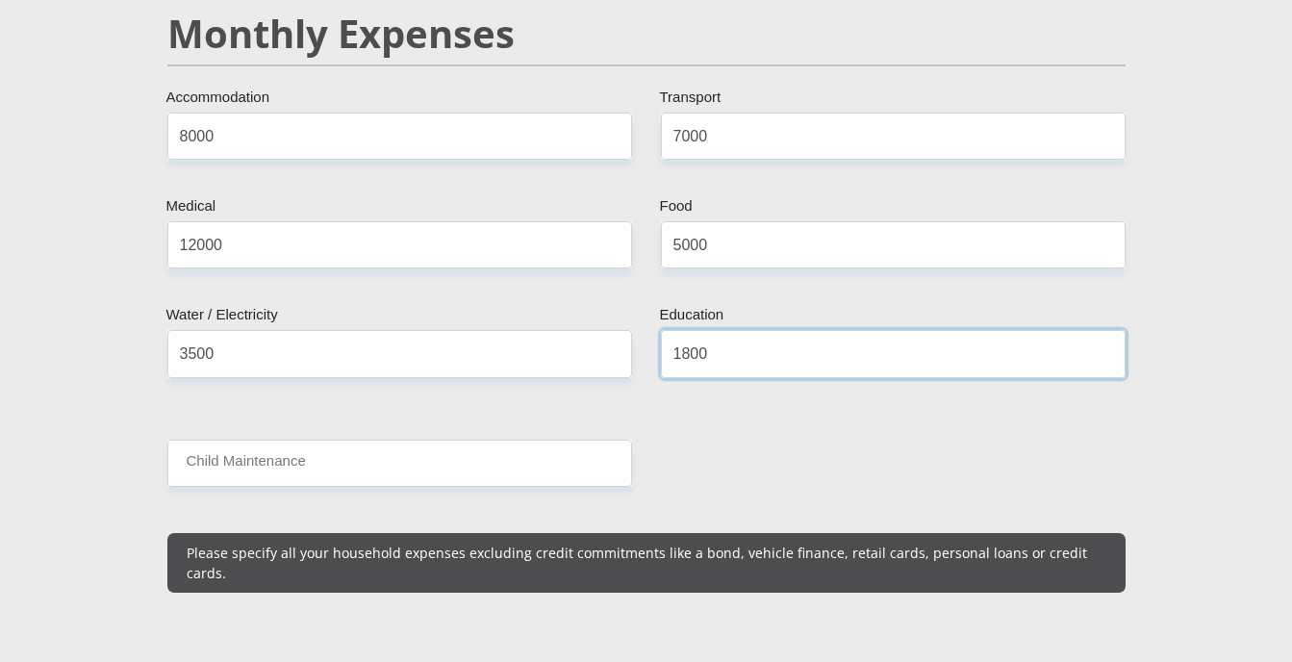
type input "1800"
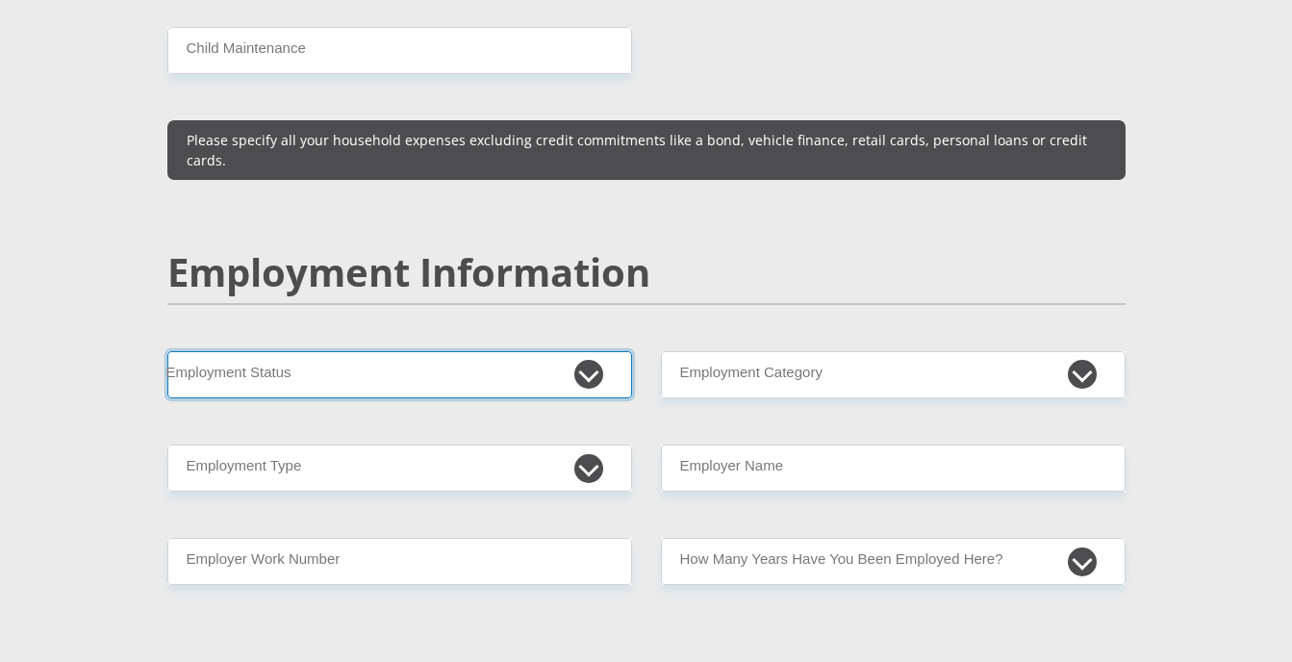
click at [594, 351] on select "Permanent/Full-time Part-time/Casual Contract Worker Self-Employed Housewife Re…" at bounding box center [399, 374] width 464 height 47
select select "3"
click at [167, 351] on select "Permanent/Full-time Part-time/Casual Contract Worker Self-Employed Housewife Re…" at bounding box center [399, 374] width 464 height 47
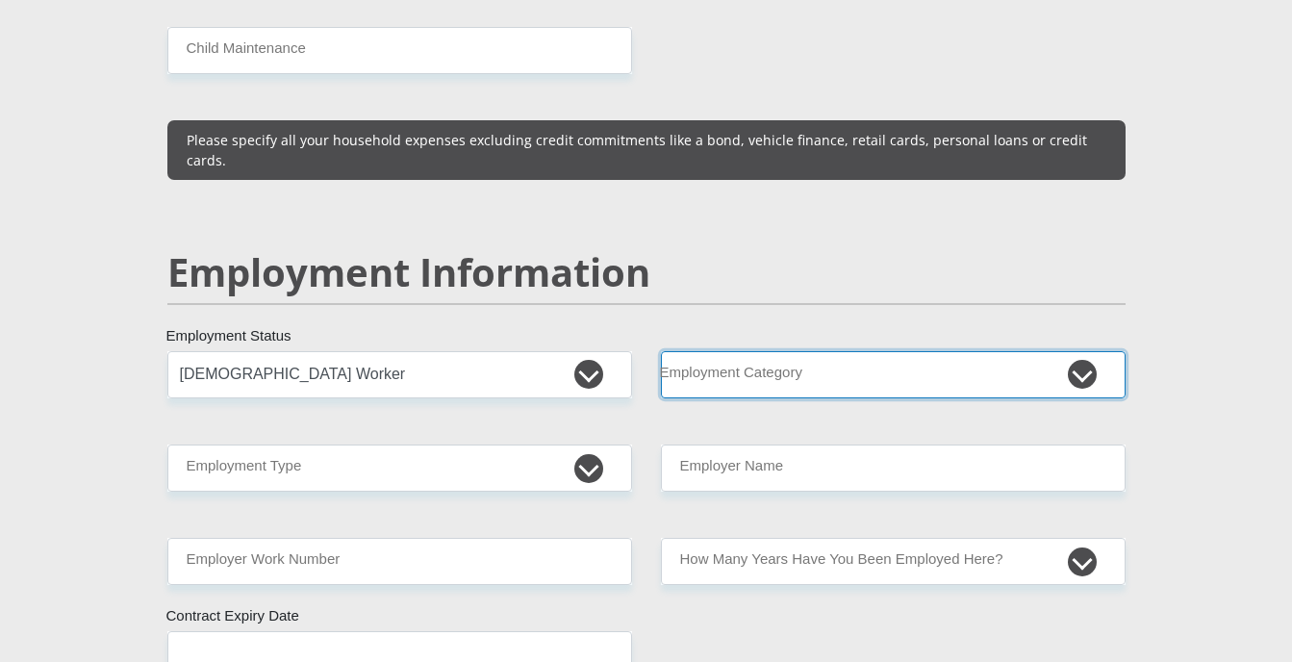
click at [847, 351] on select "AGRICULTURE ALCOHOL & TOBACCO CONSTRUCTION MATERIALS METALLURGY EQUIPMENT FOR R…" at bounding box center [893, 374] width 464 height 47
select select "9"
click at [661, 351] on select "AGRICULTURE ALCOHOL & TOBACCO CONSTRUCTION MATERIALS METALLURGY EQUIPMENT FOR R…" at bounding box center [893, 374] width 464 height 47
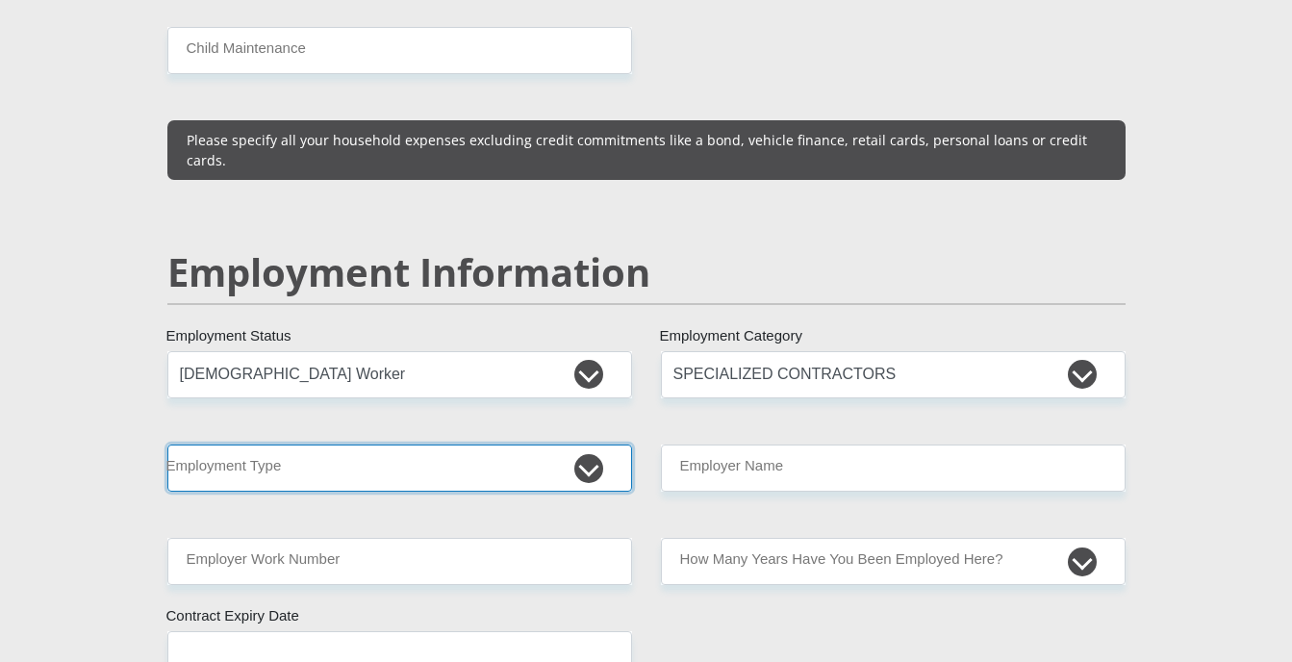
click at [492, 444] on select "College/Lecturer Craft Seller Creative Driver Executive Farmer Forces - Non Com…" at bounding box center [399, 467] width 464 height 47
select select "Manager"
click at [167, 444] on select "College/Lecturer Craft Seller Creative Driver Executive Farmer Forces - Non Com…" at bounding box center [399, 467] width 464 height 47
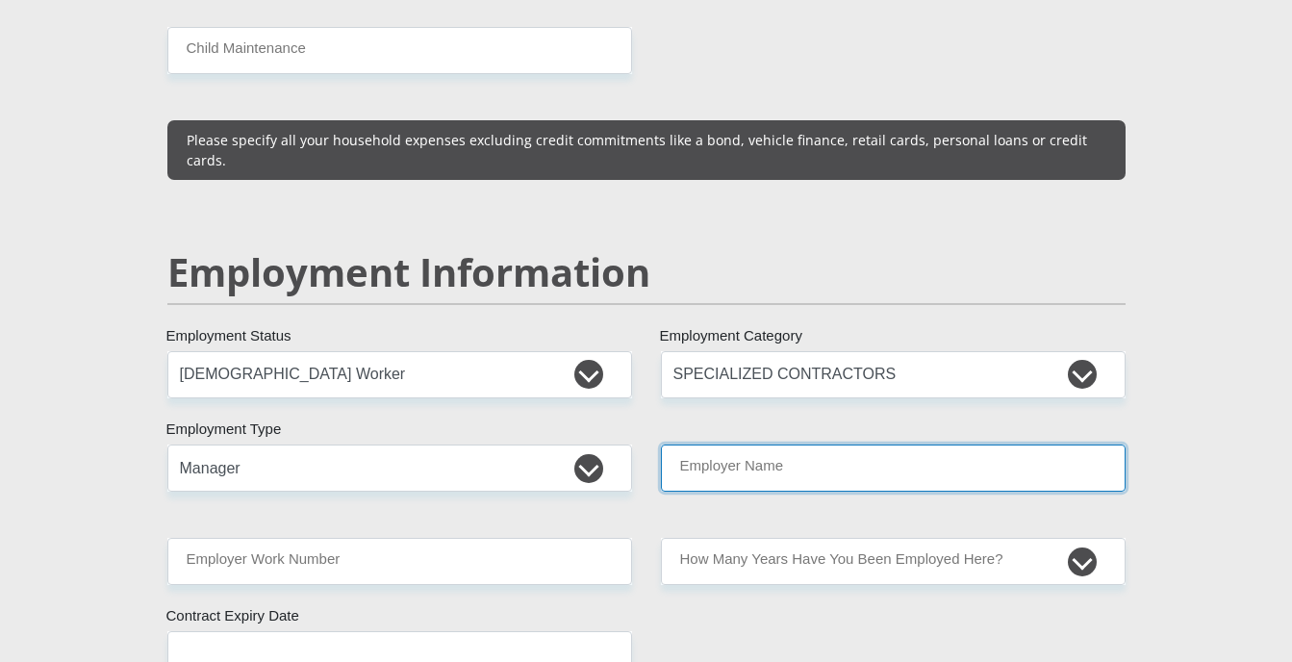
click at [890, 444] on input "Employer Name" at bounding box center [893, 467] width 464 height 47
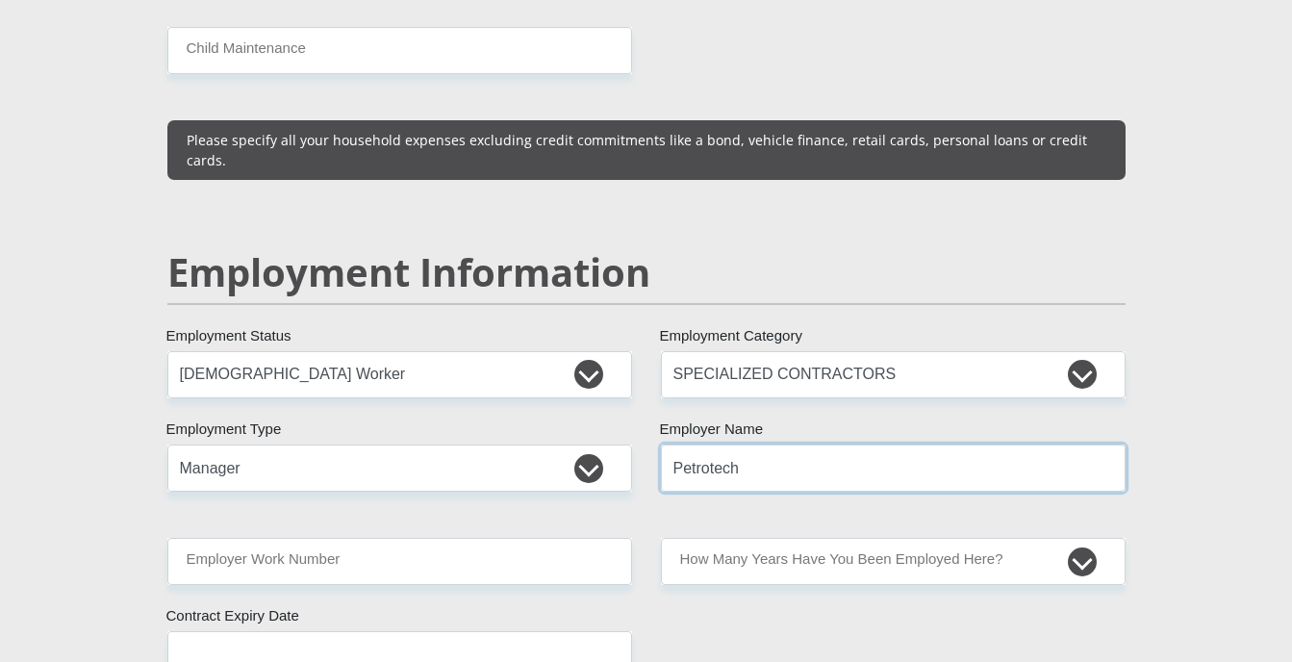
type input "Petrotech"
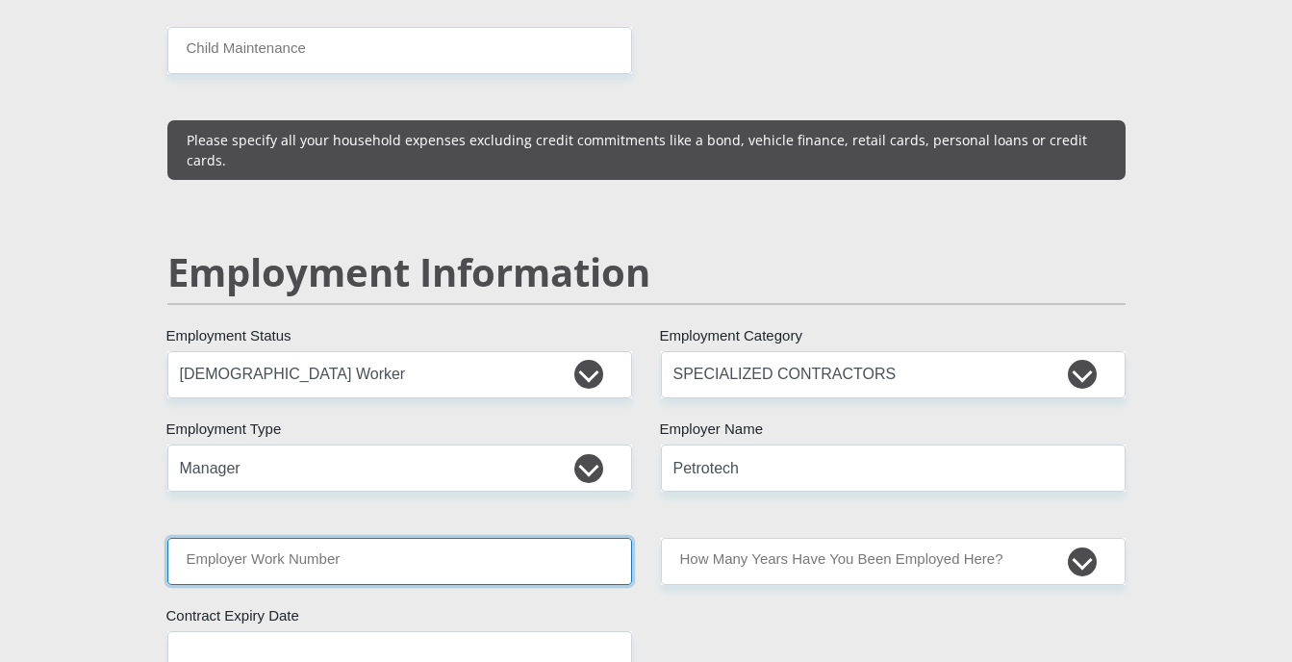
click at [471, 538] on input "Employer Work Number" at bounding box center [399, 561] width 464 height 47
type input "0118676178"
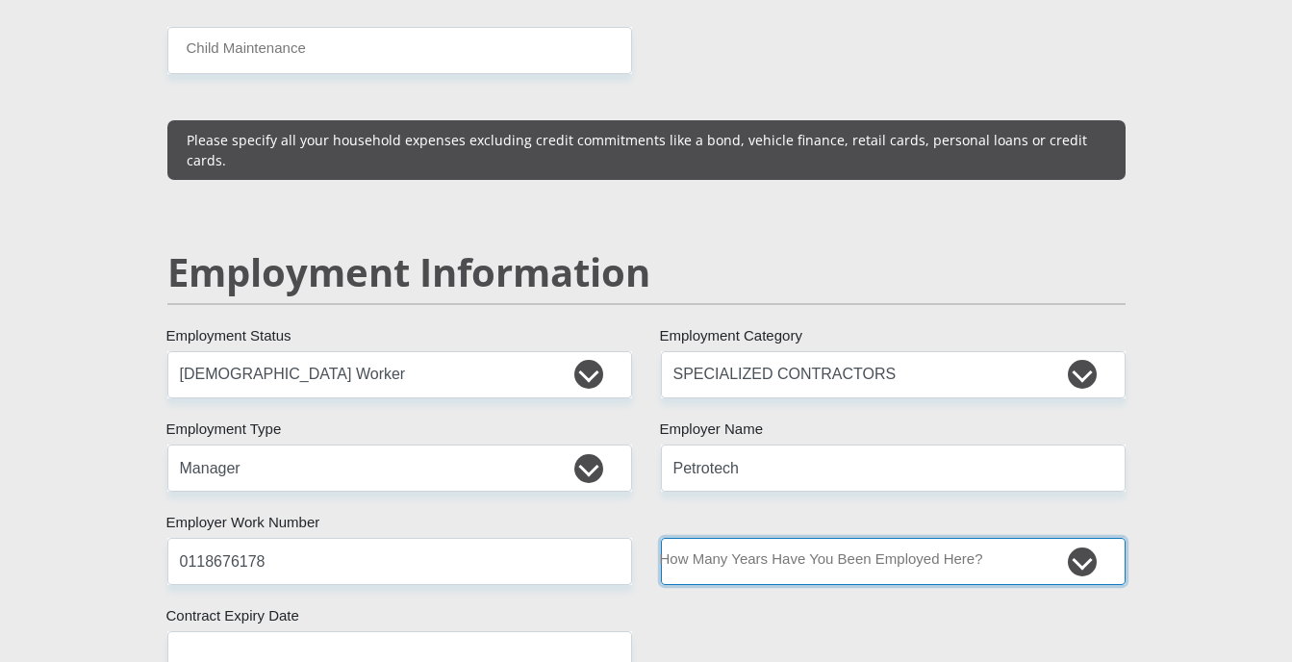
click at [1077, 538] on select "less than 1 year 1-3 years 3-5 years 5+ years" at bounding box center [893, 561] width 464 height 47
select select "60"
click at [661, 538] on select "less than 1 year 1-3 years 3-5 years 5+ years" at bounding box center [893, 561] width 464 height 47
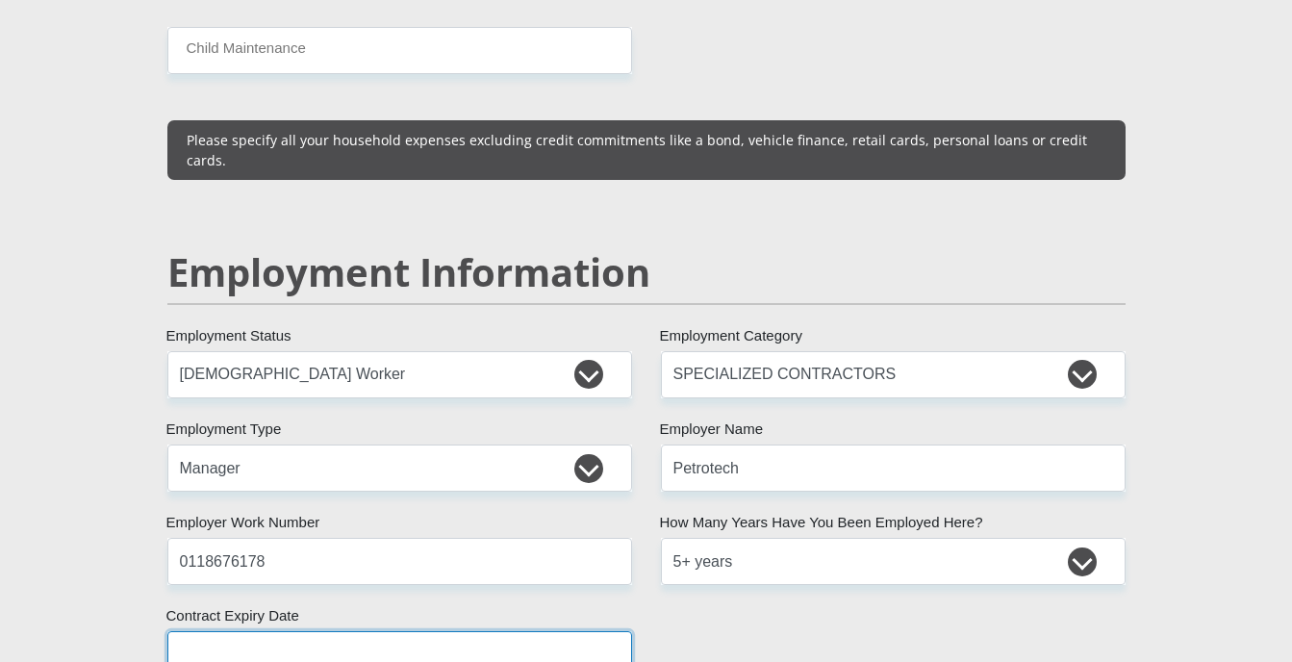
click at [257, 631] on input "text" at bounding box center [399, 654] width 464 height 47
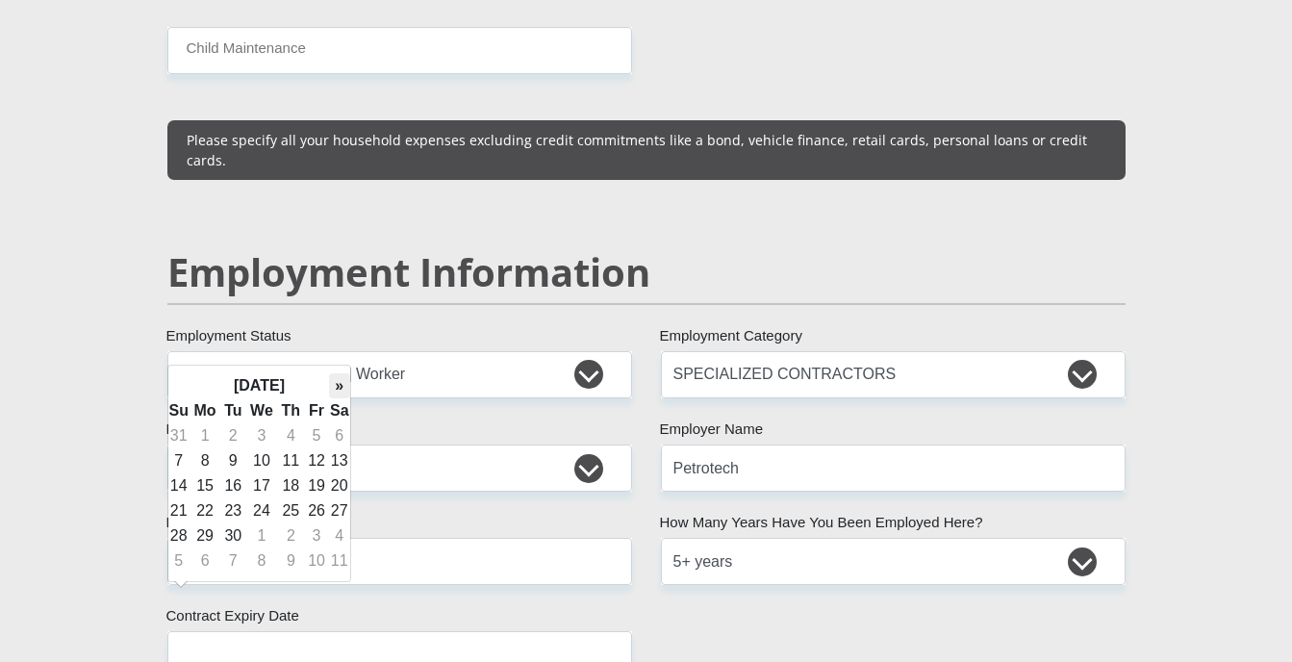
click at [336, 388] on th "»" at bounding box center [339, 385] width 21 height 25
click at [335, 388] on th "»" at bounding box center [339, 385] width 21 height 25
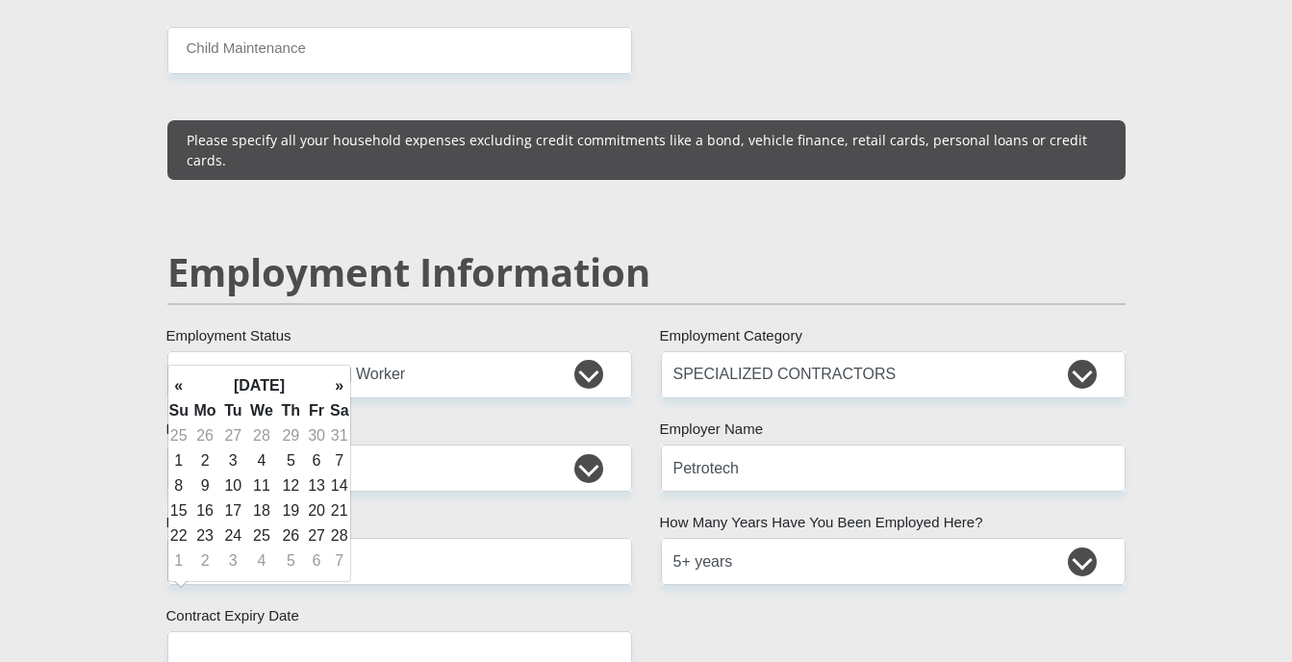
click at [335, 388] on th "»" at bounding box center [339, 385] width 21 height 25
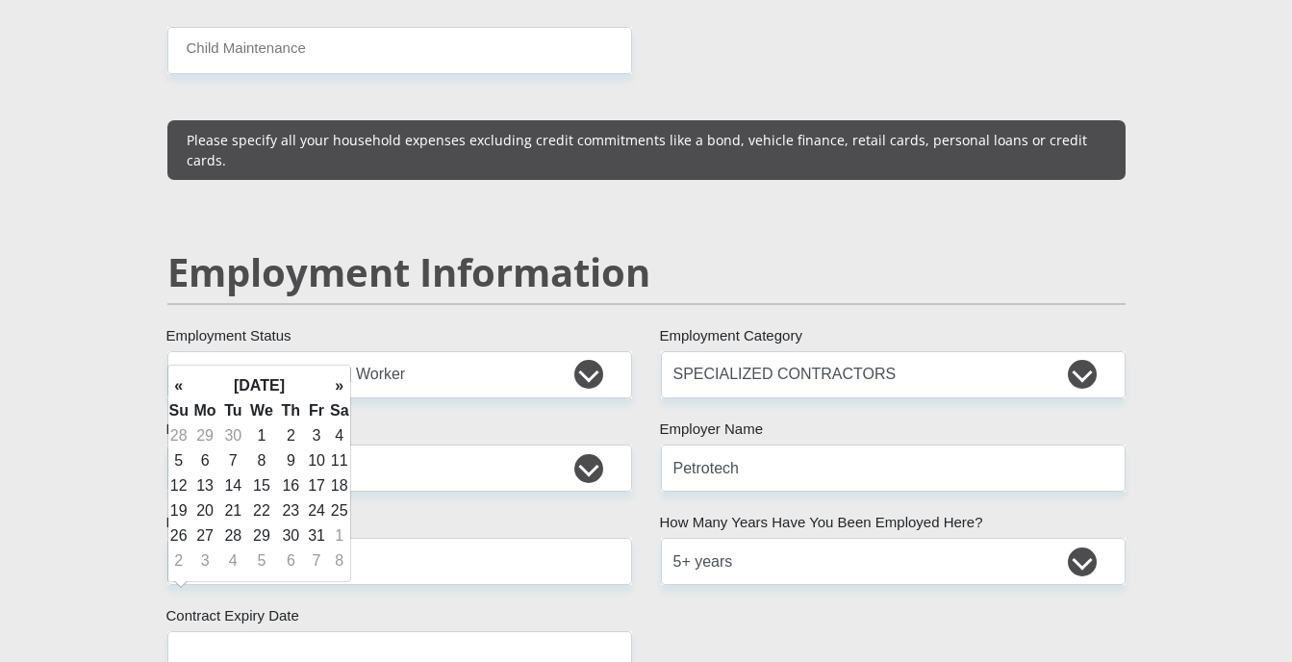
click at [335, 388] on th "»" at bounding box center [339, 385] width 21 height 25
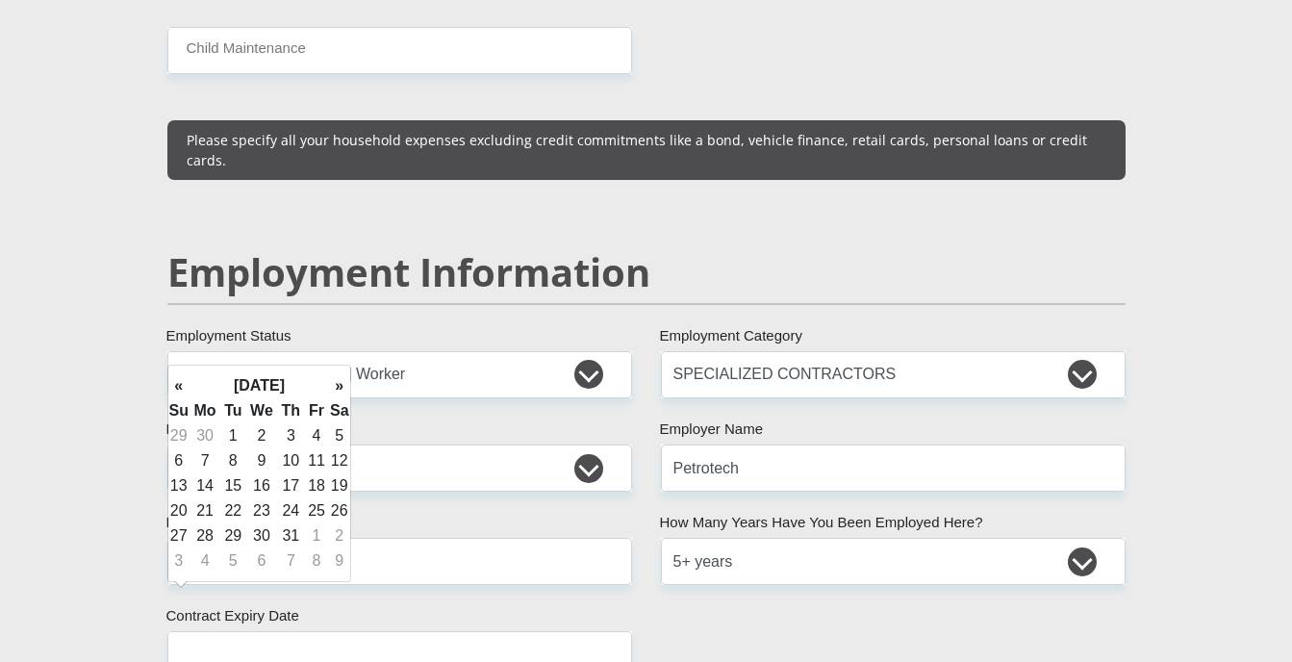
click at [335, 388] on th "»" at bounding box center [339, 385] width 21 height 25
click at [334, 382] on th "»" at bounding box center [339, 385] width 21 height 25
click at [180, 537] on td "28" at bounding box center [178, 535] width 21 height 25
type input "2027/02/28"
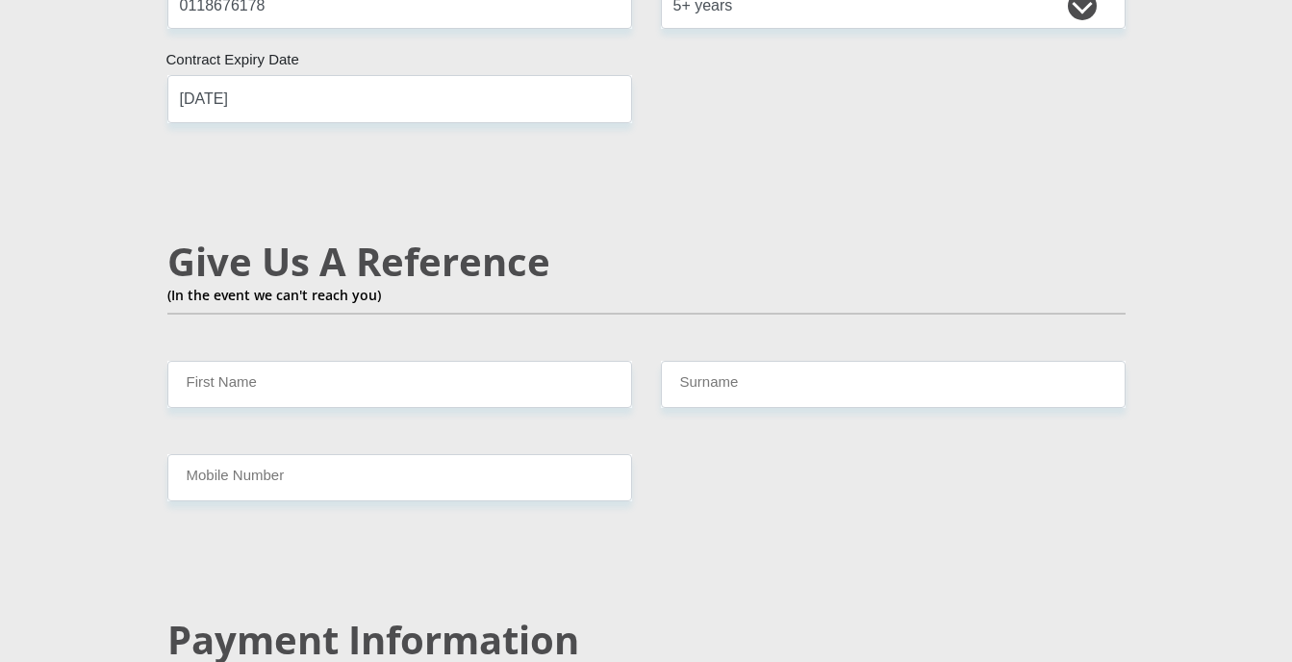
scroll to position [3378, 0]
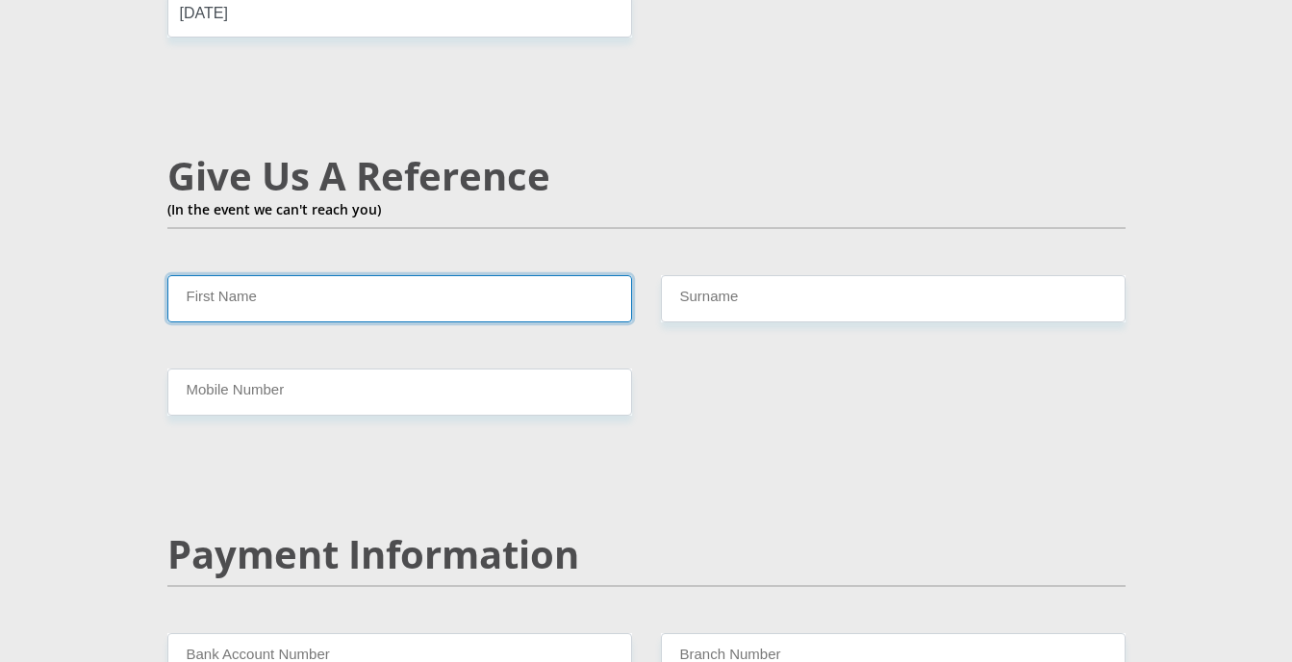
click at [318, 275] on input "First Name" at bounding box center [399, 298] width 464 height 47
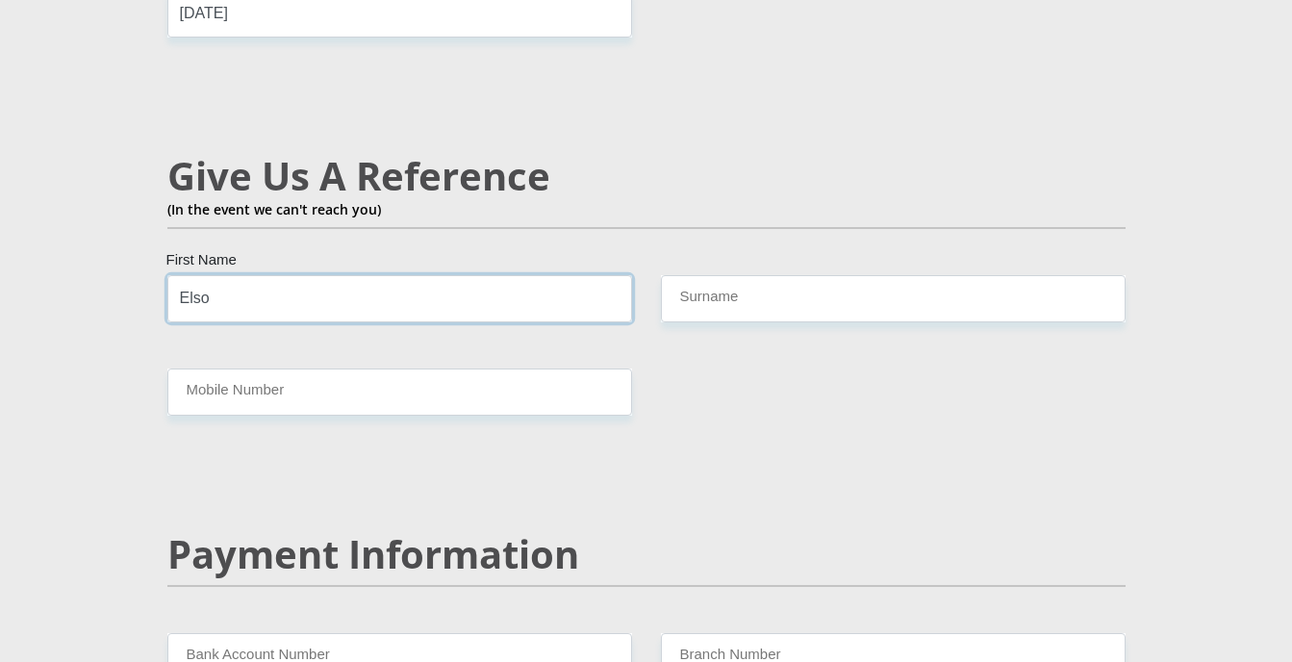
type input "Elso"
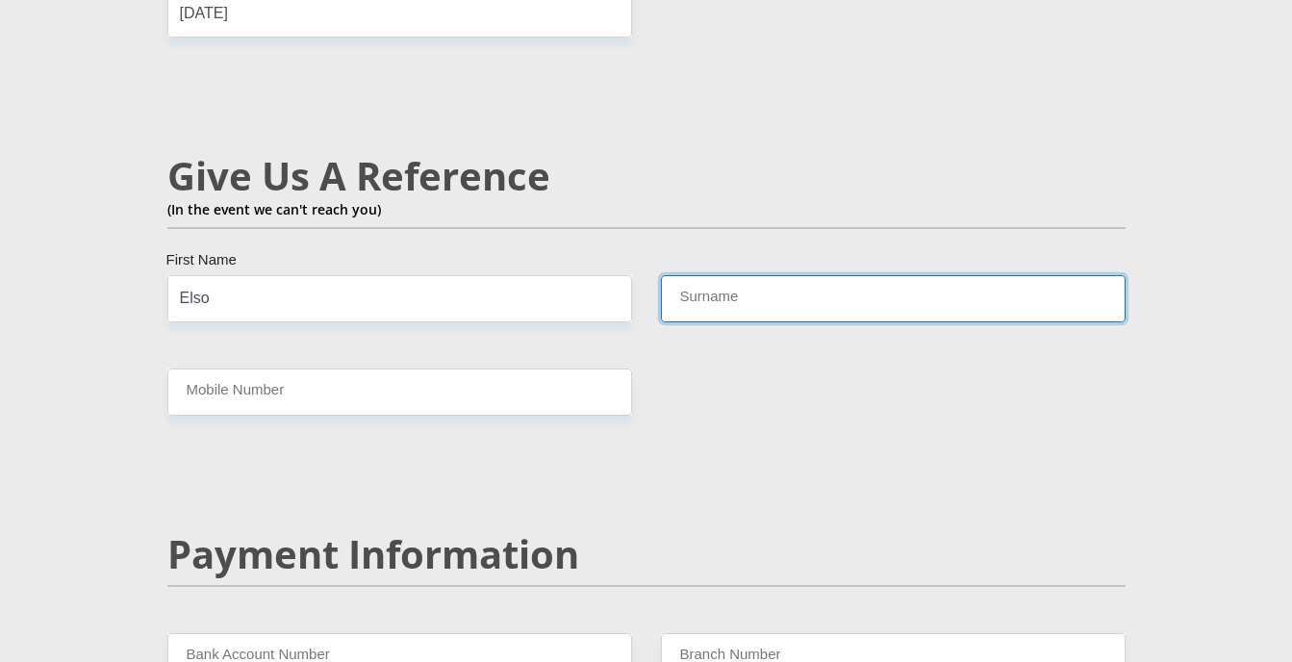
type input "C"
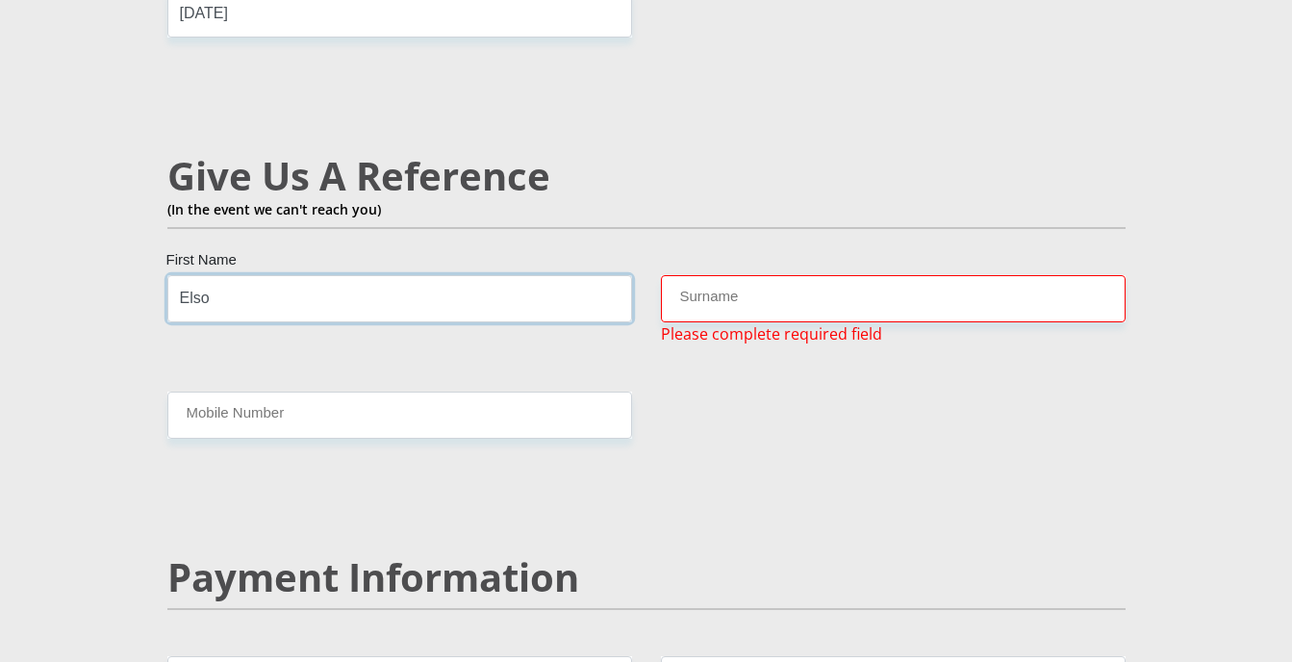
click at [322, 275] on input "Elso" at bounding box center [399, 298] width 464 height 47
type input "E"
type input "Deon"
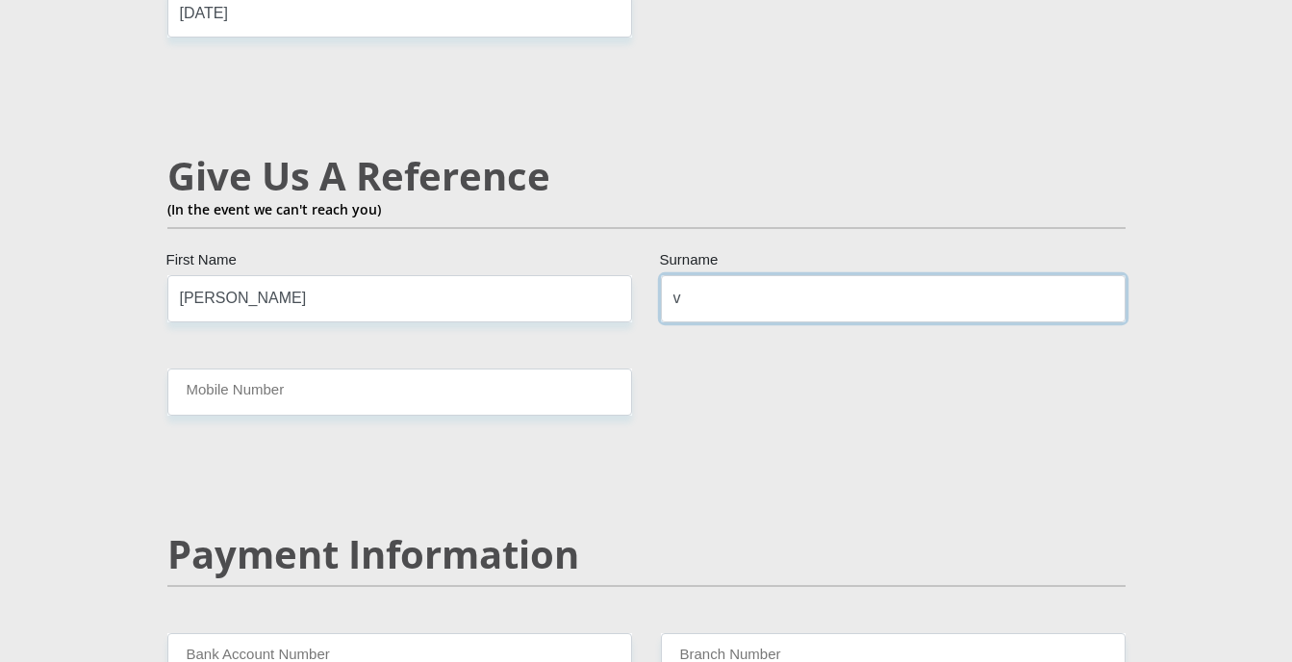
type input "van der Lith"
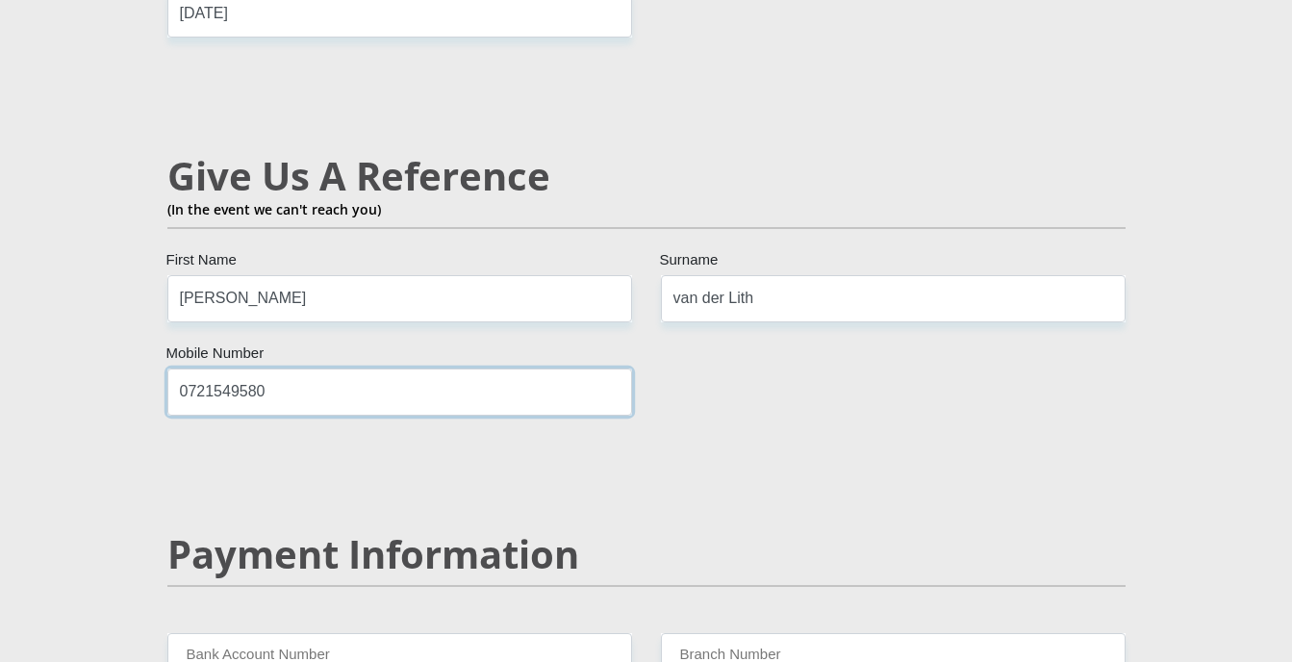
type input "0721549580"
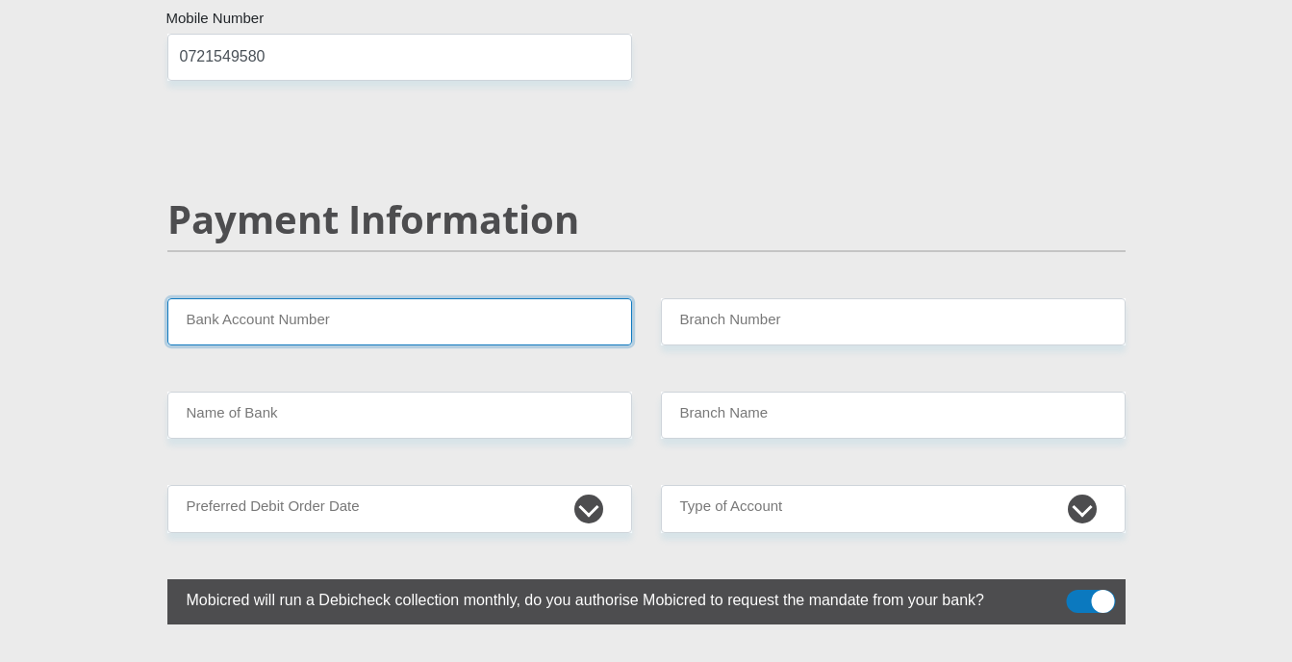
scroll to position [3699, 0]
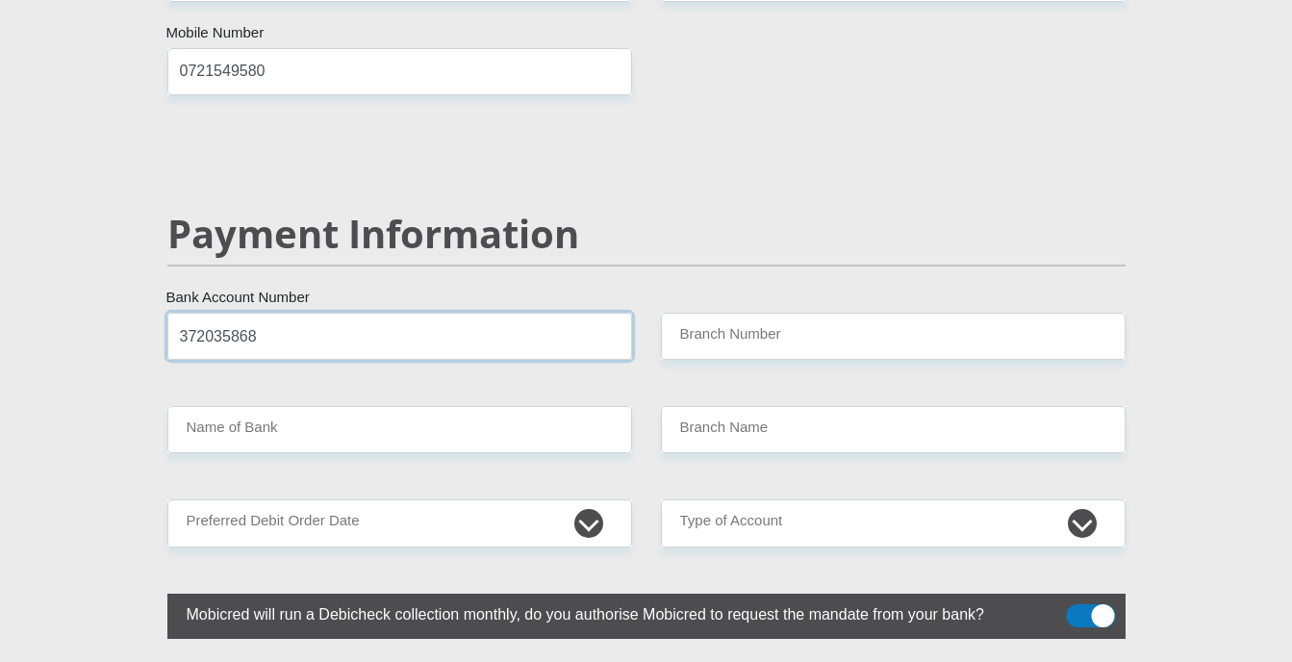
type input "372035868"
type input "051001"
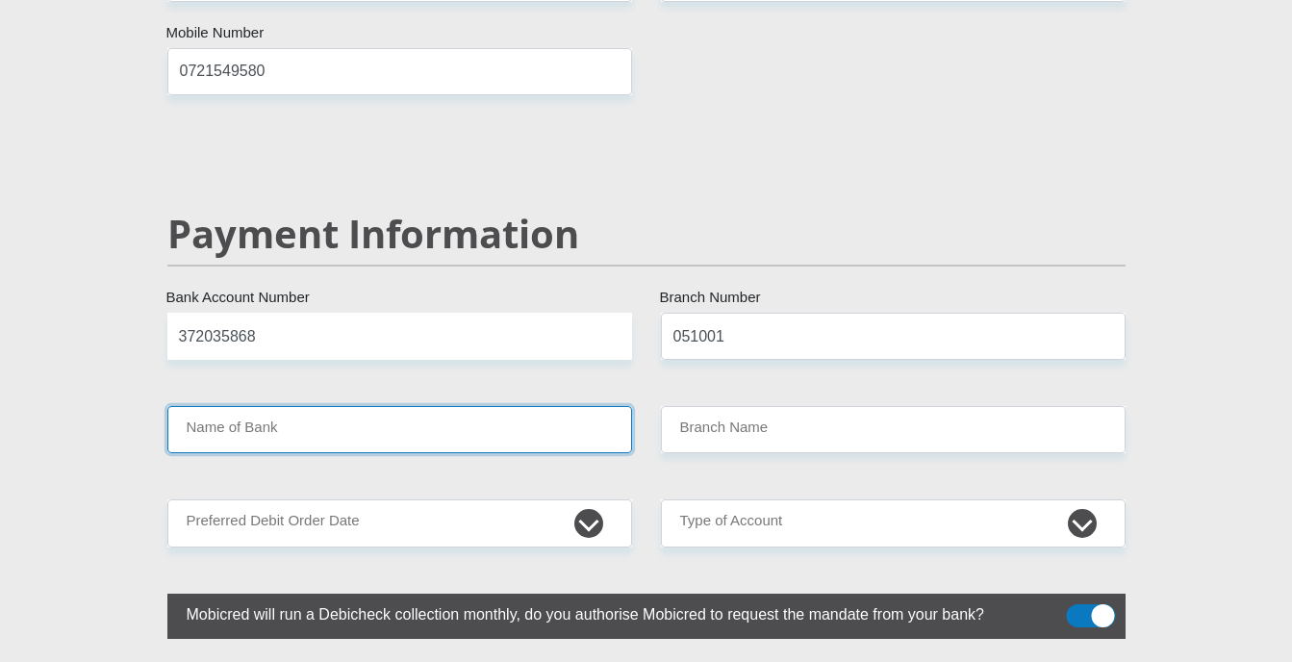
type input "STANDARD BANK"
type input "STANDARD BANK SOUTH AFRICA"
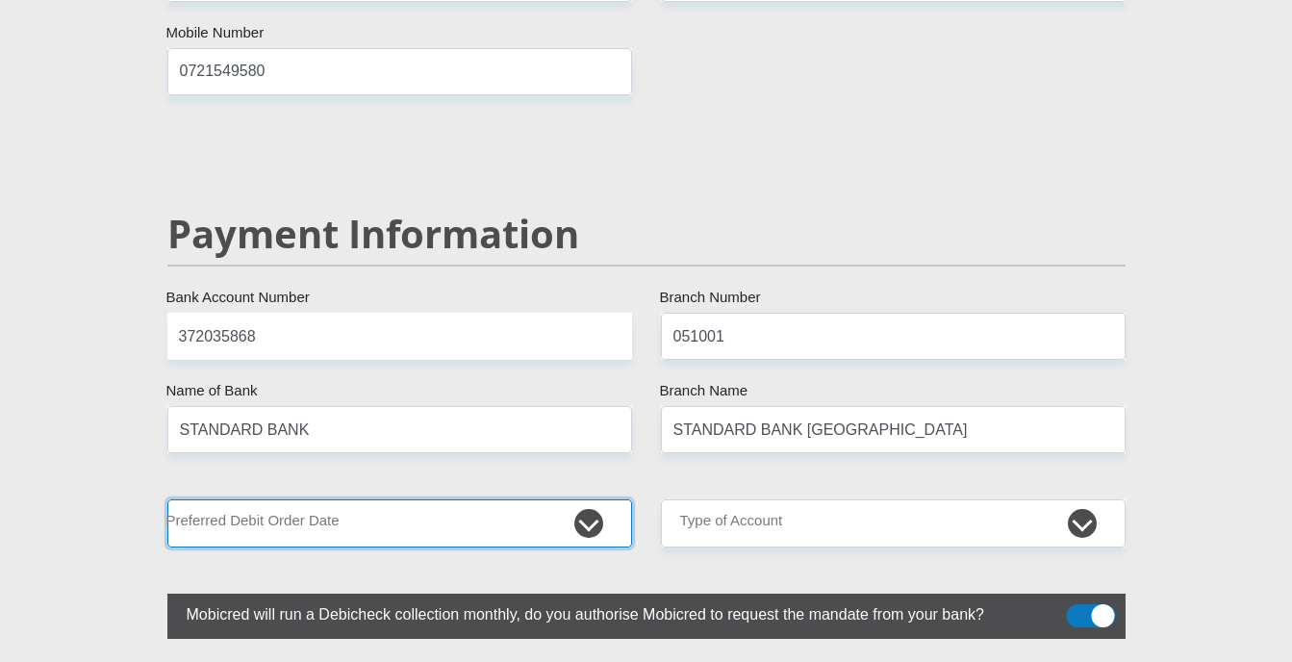
click at [577, 499] on select "1st 2nd 3rd 4th 5th 7th 18th 19th 20th 21st 22nd 23rd 24th 25th 26th 27th 28th …" at bounding box center [399, 522] width 464 height 47
select select "28"
click at [167, 499] on select "1st 2nd 3rd 4th 5th 7th 18th 19th 20th 21st 22nd 23rd 24th 25th 26th 27th 28th …" at bounding box center [399, 522] width 464 height 47
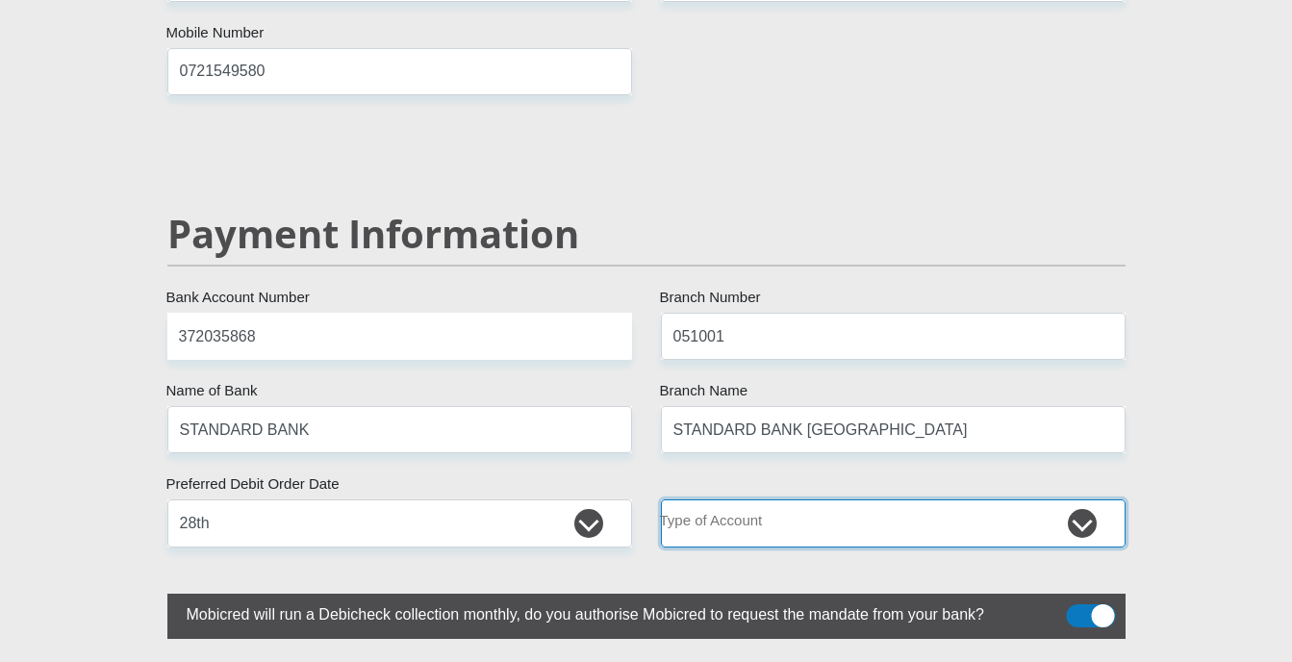
click at [877, 499] on select "Cheque Savings" at bounding box center [893, 522] width 464 height 47
select select "CUR"
click at [661, 499] on select "Cheque Savings" at bounding box center [893, 522] width 464 height 47
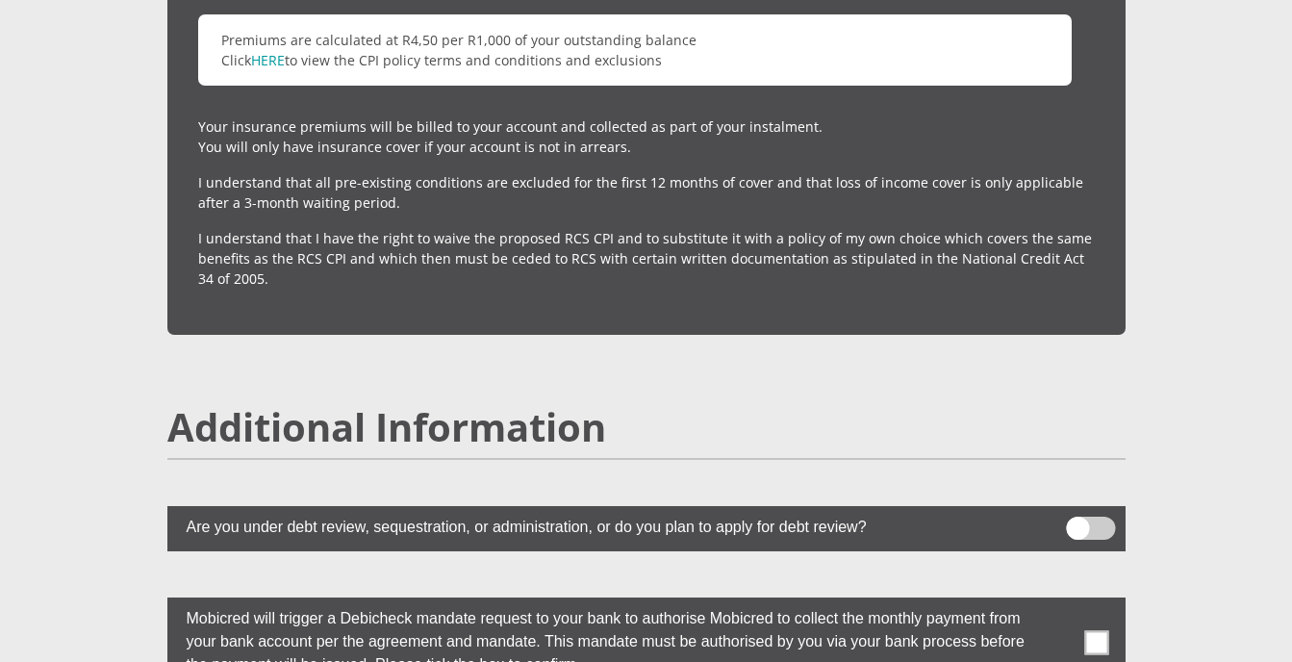
scroll to position [5302, 0]
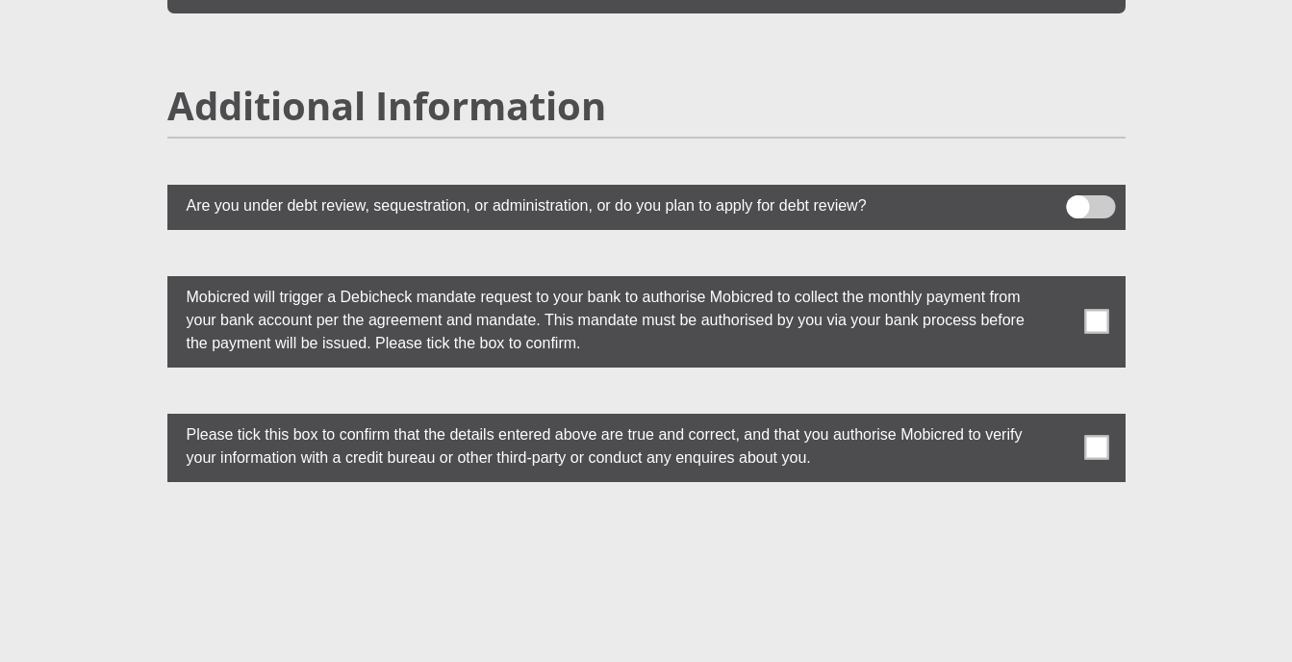
click at [1102, 310] on span at bounding box center [1096, 322] width 24 height 24
click at [1058, 280] on input "checkbox" at bounding box center [1058, 280] width 0 height 0
click at [1092, 436] on span at bounding box center [1096, 448] width 24 height 24
click at [1058, 417] on input "checkbox" at bounding box center [1058, 417] width 0 height 0
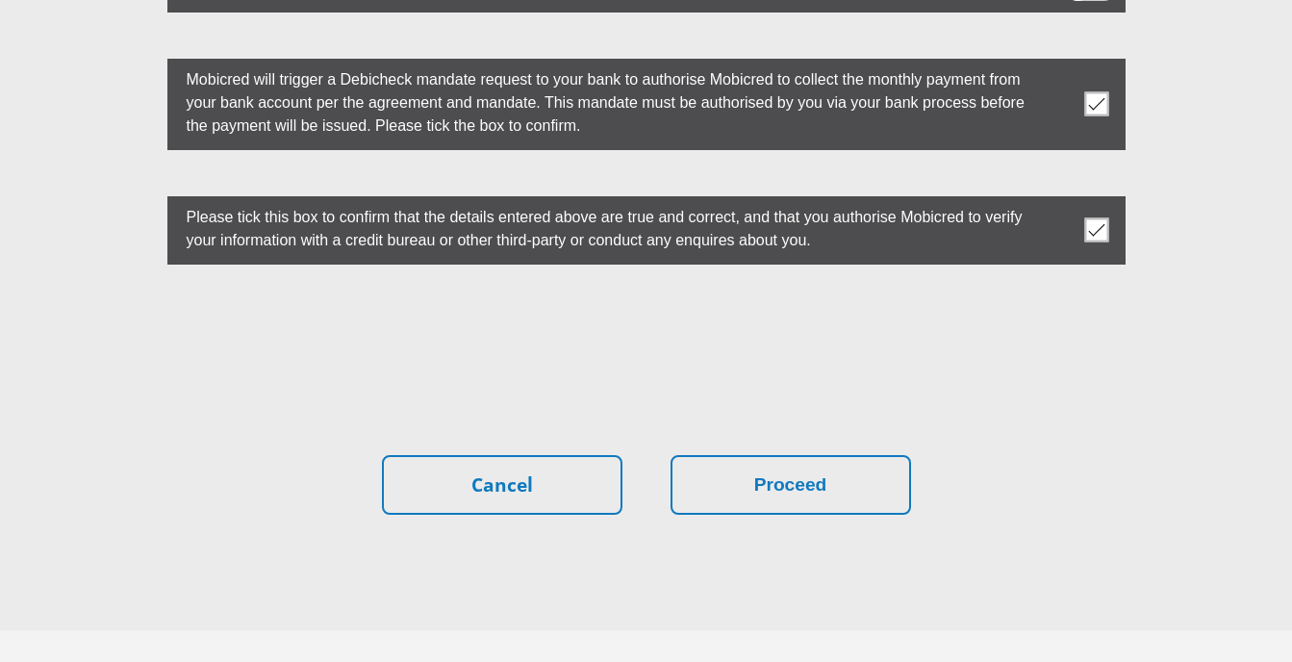
scroll to position [5554, 0]
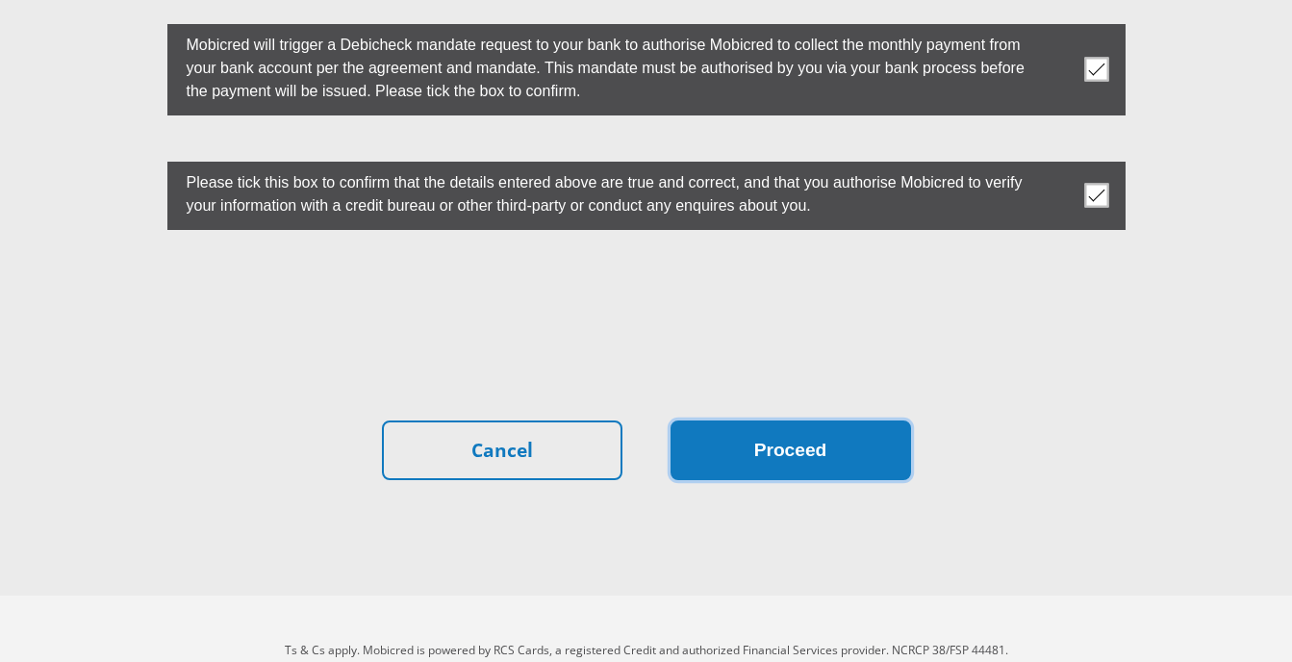
click at [809, 420] on button "Proceed" at bounding box center [790, 450] width 240 height 61
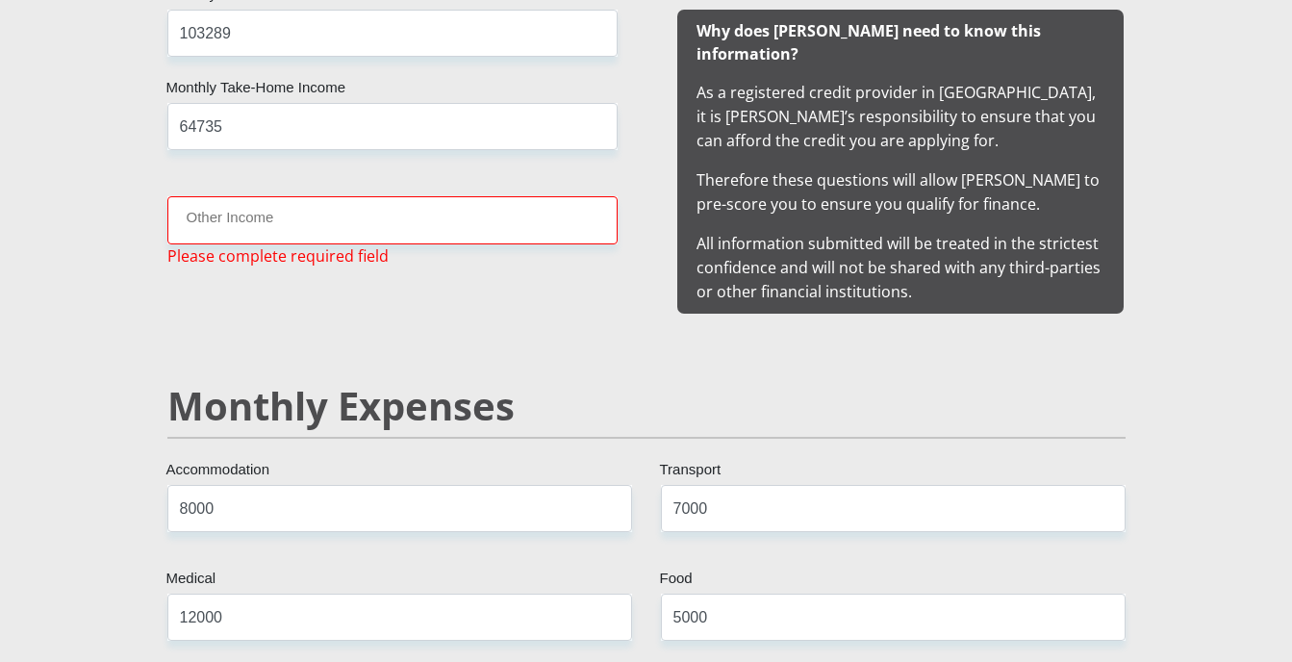
scroll to position [1908, 0]
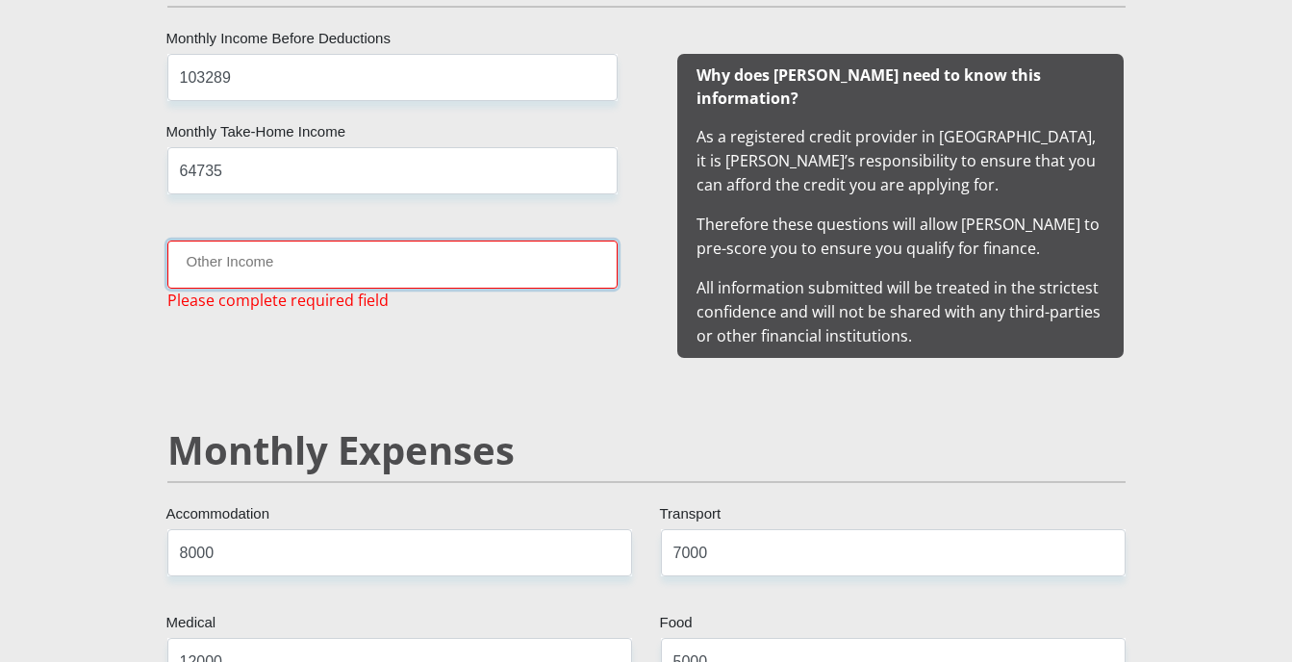
click at [318, 268] on input "Other Income" at bounding box center [392, 263] width 450 height 47
click at [323, 271] on input "Other Income" at bounding box center [392, 263] width 450 height 47
click at [248, 263] on input "Other Income" at bounding box center [392, 263] width 450 height 47
click at [213, 270] on input "Other Income" at bounding box center [392, 263] width 450 height 47
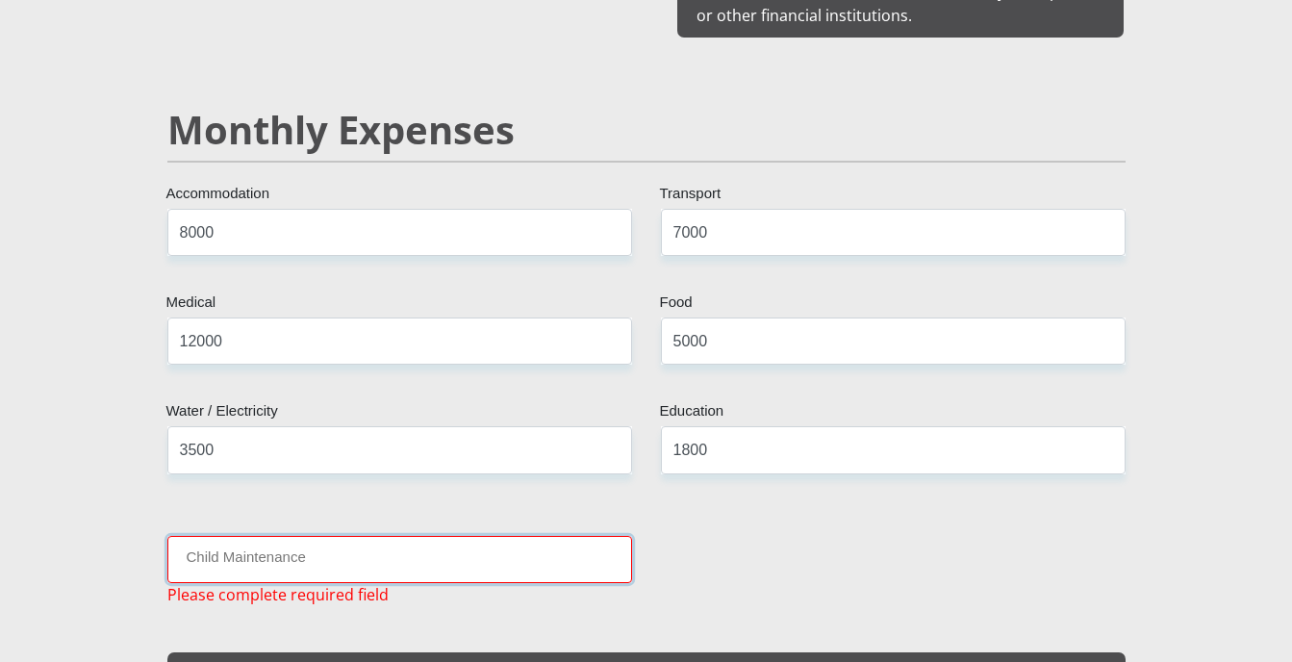
click at [232, 540] on input "Child Maintenance" at bounding box center [399, 559] width 464 height 47
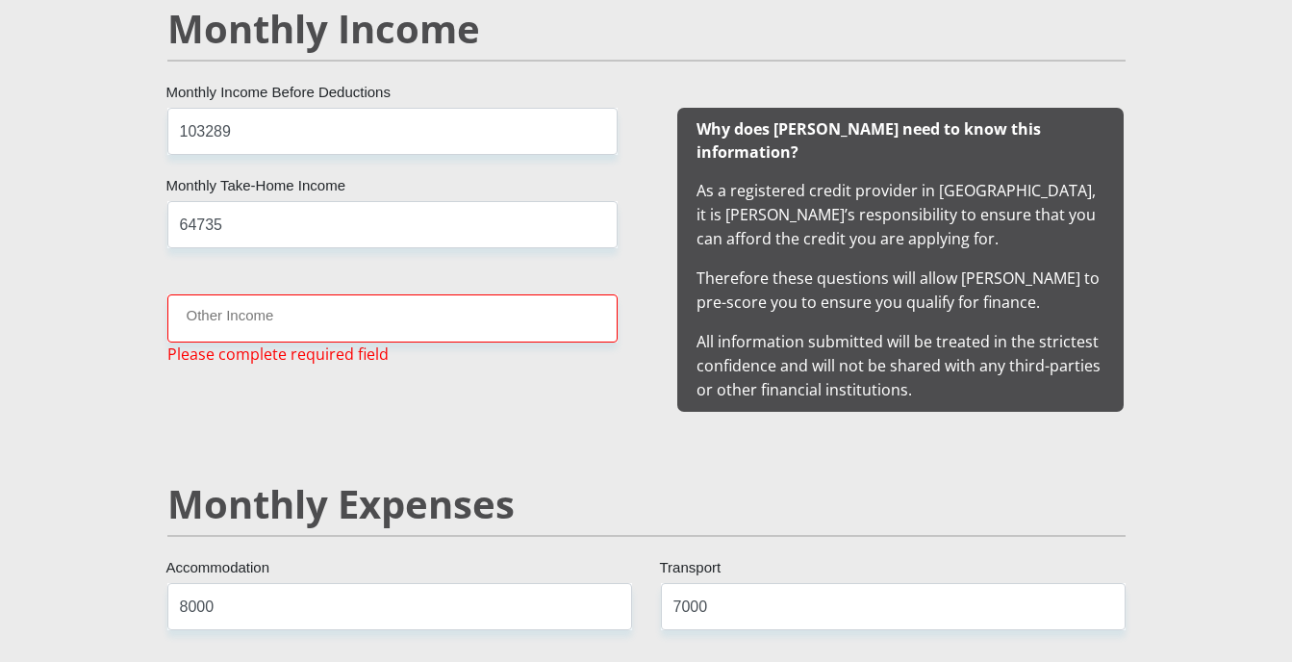
scroll to position [1908, 0]
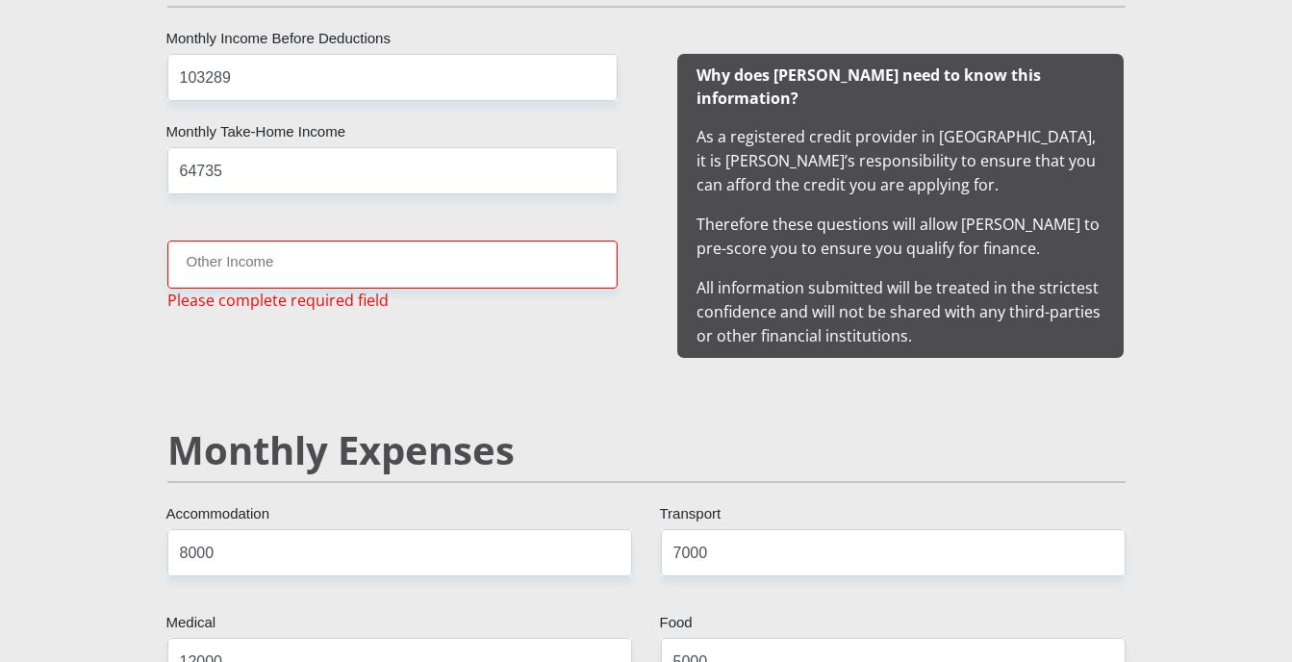
type input "0"
click at [266, 267] on input "Other Income" at bounding box center [392, 263] width 450 height 47
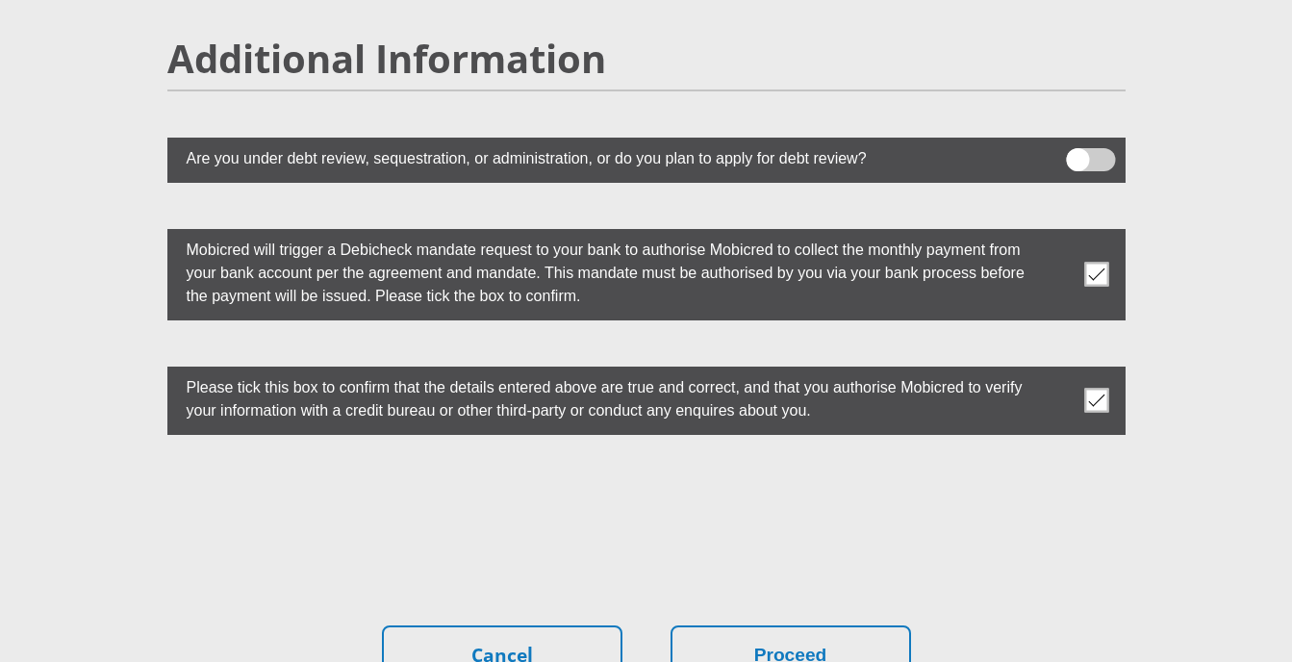
scroll to position [5434, 0]
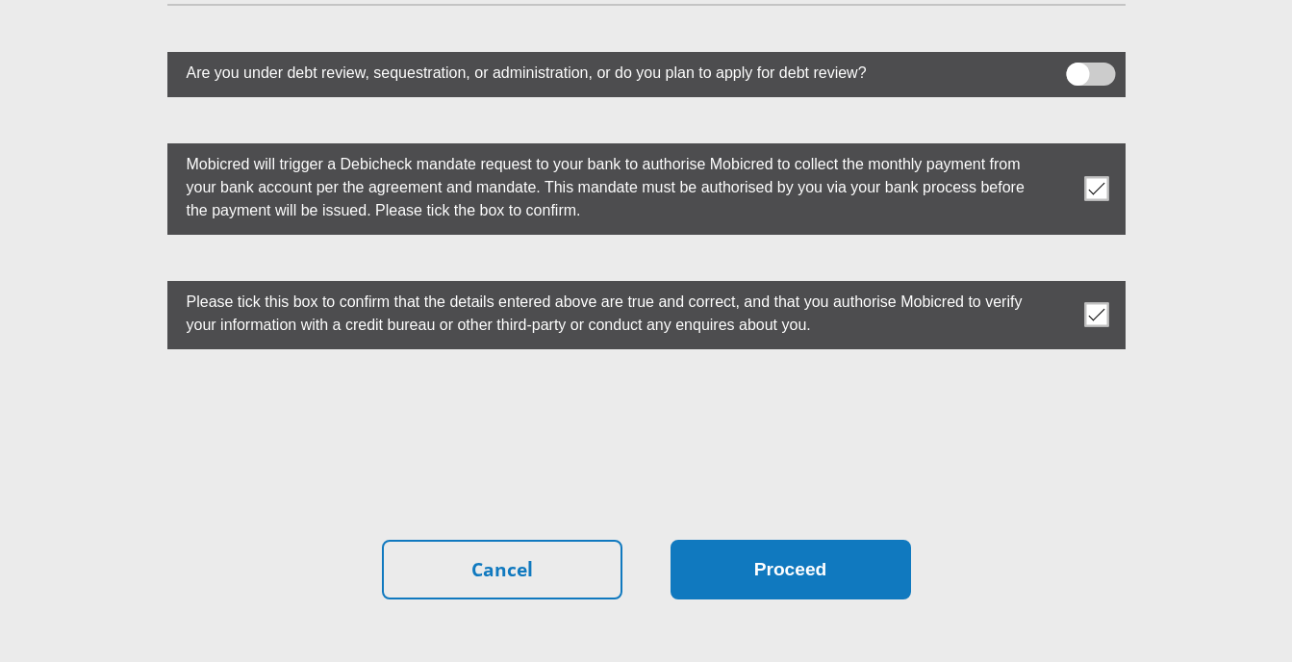
type input "0"
click at [793, 539] on button "Proceed" at bounding box center [790, 569] width 240 height 61
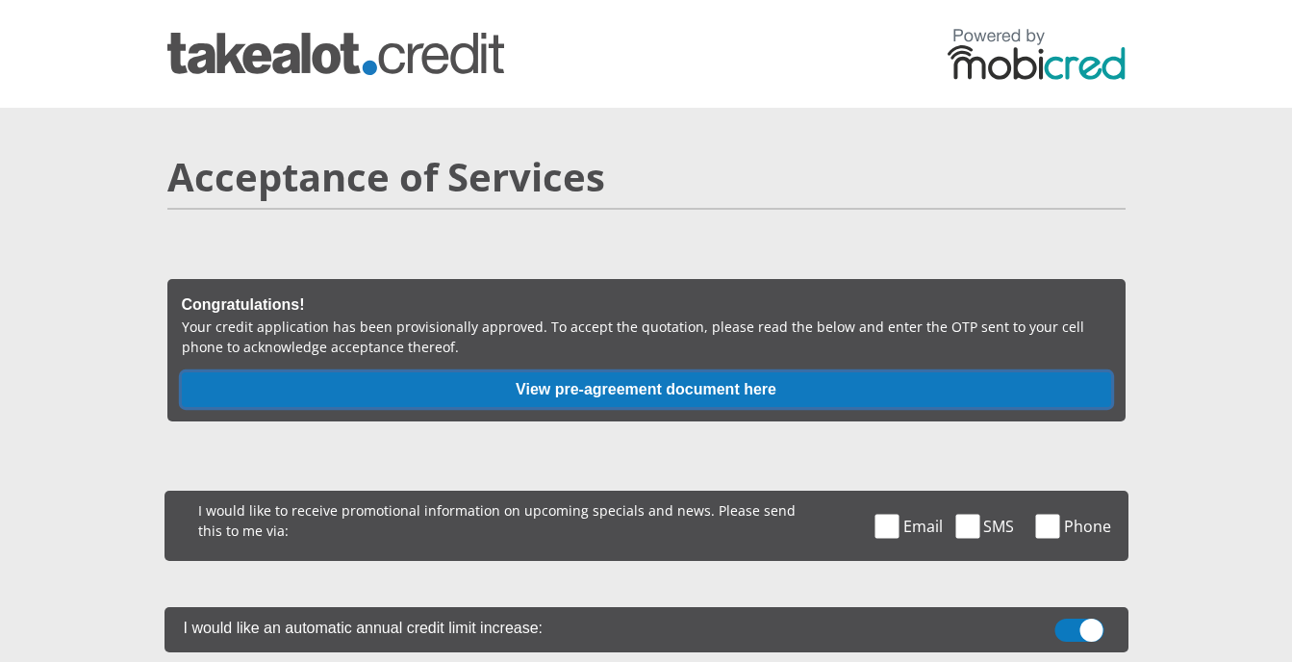
click at [615, 383] on button "View pre-agreement document here" at bounding box center [646, 389] width 929 height 35
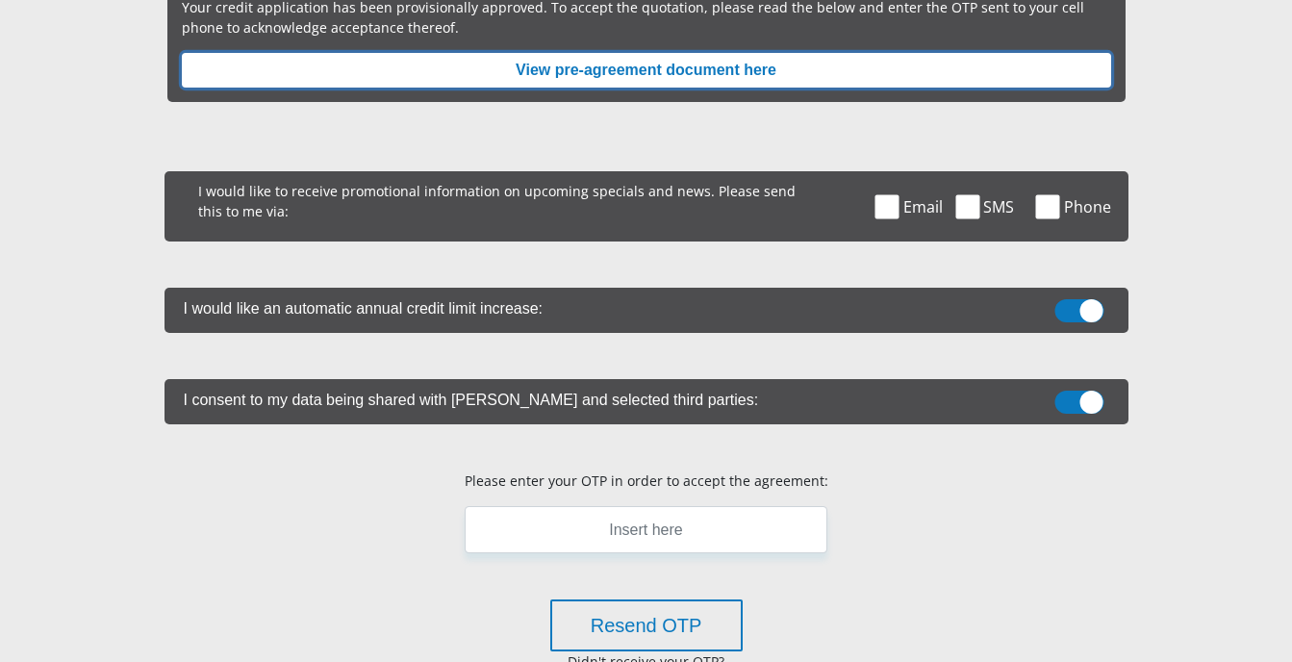
scroll to position [320, 0]
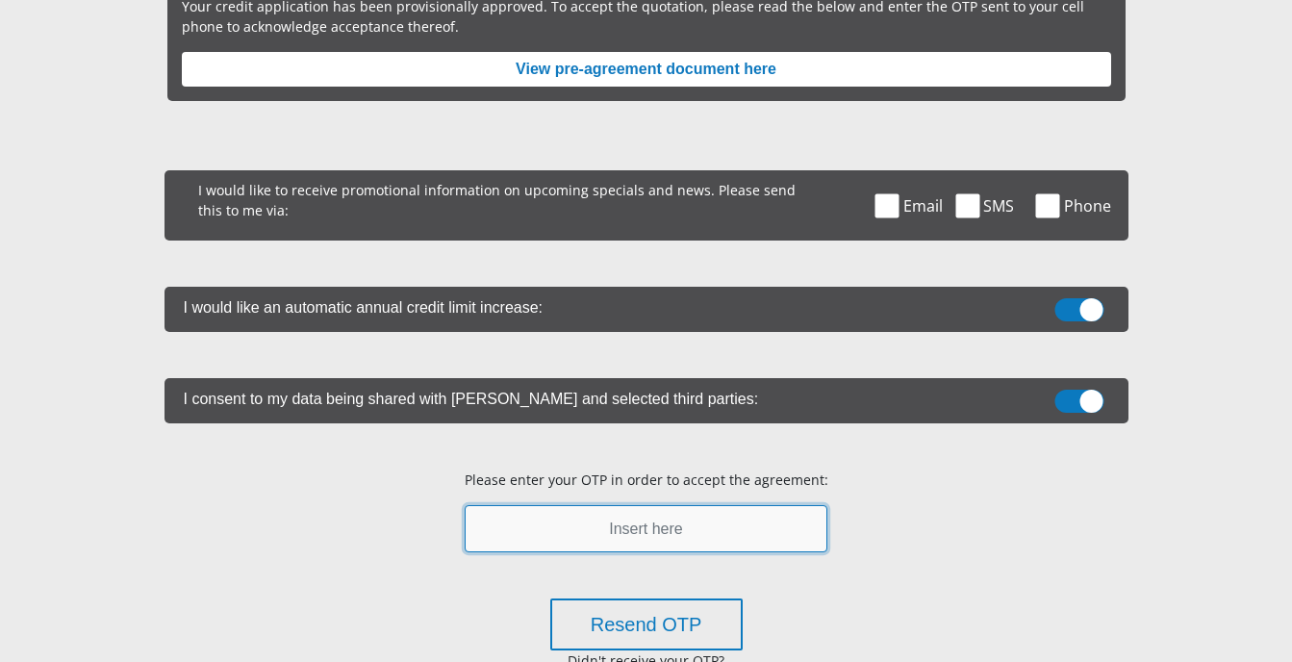
click at [640, 533] on input "text" at bounding box center [645, 528] width 363 height 47
type input "136017"
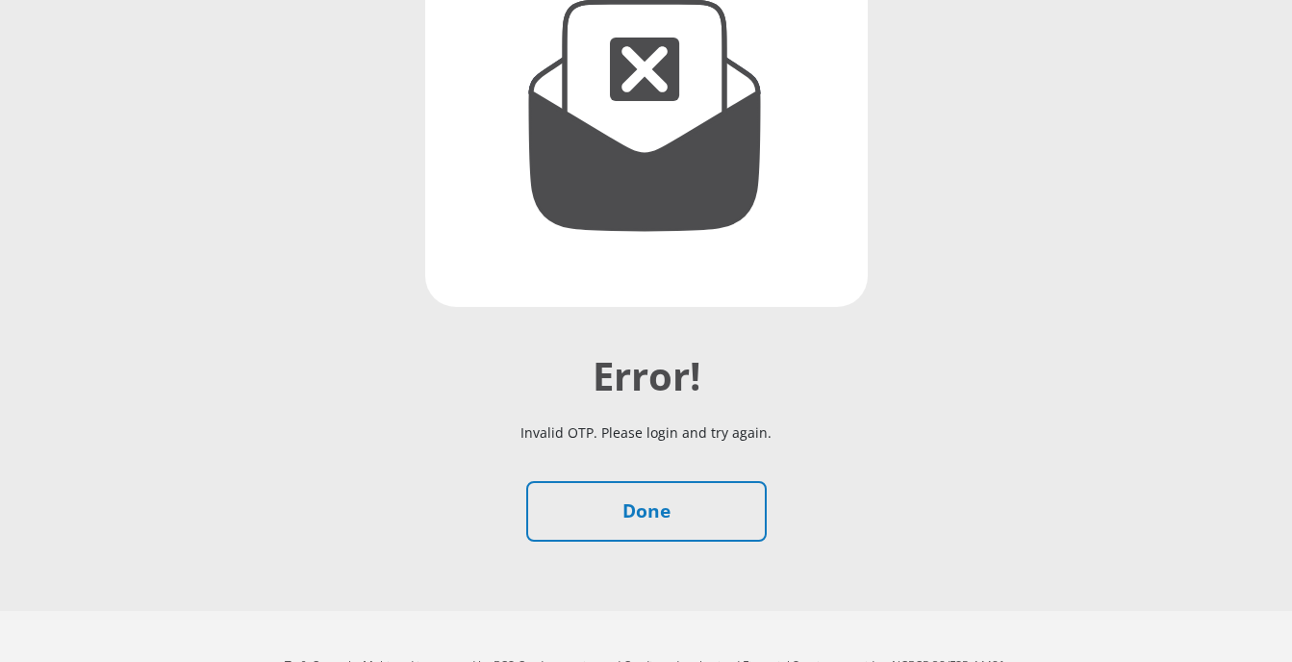
scroll to position [320, 0]
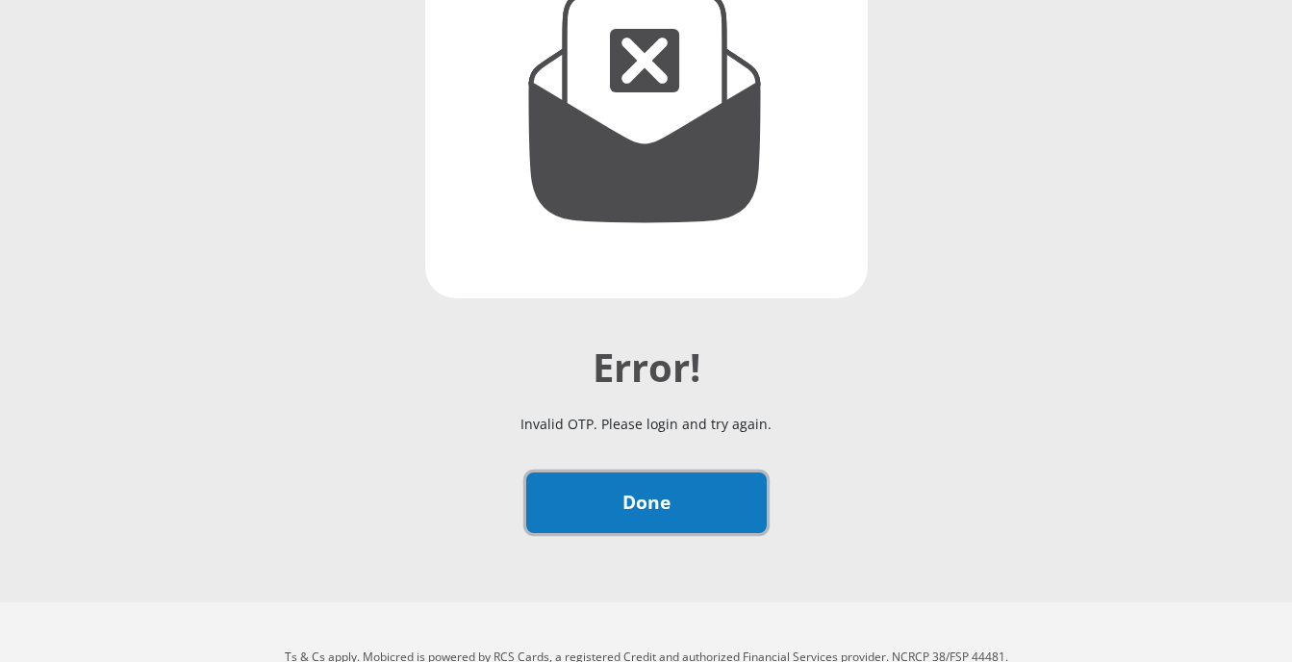
click at [577, 518] on link "Done" at bounding box center [646, 502] width 240 height 61
